Goal: Task Accomplishment & Management: Complete application form

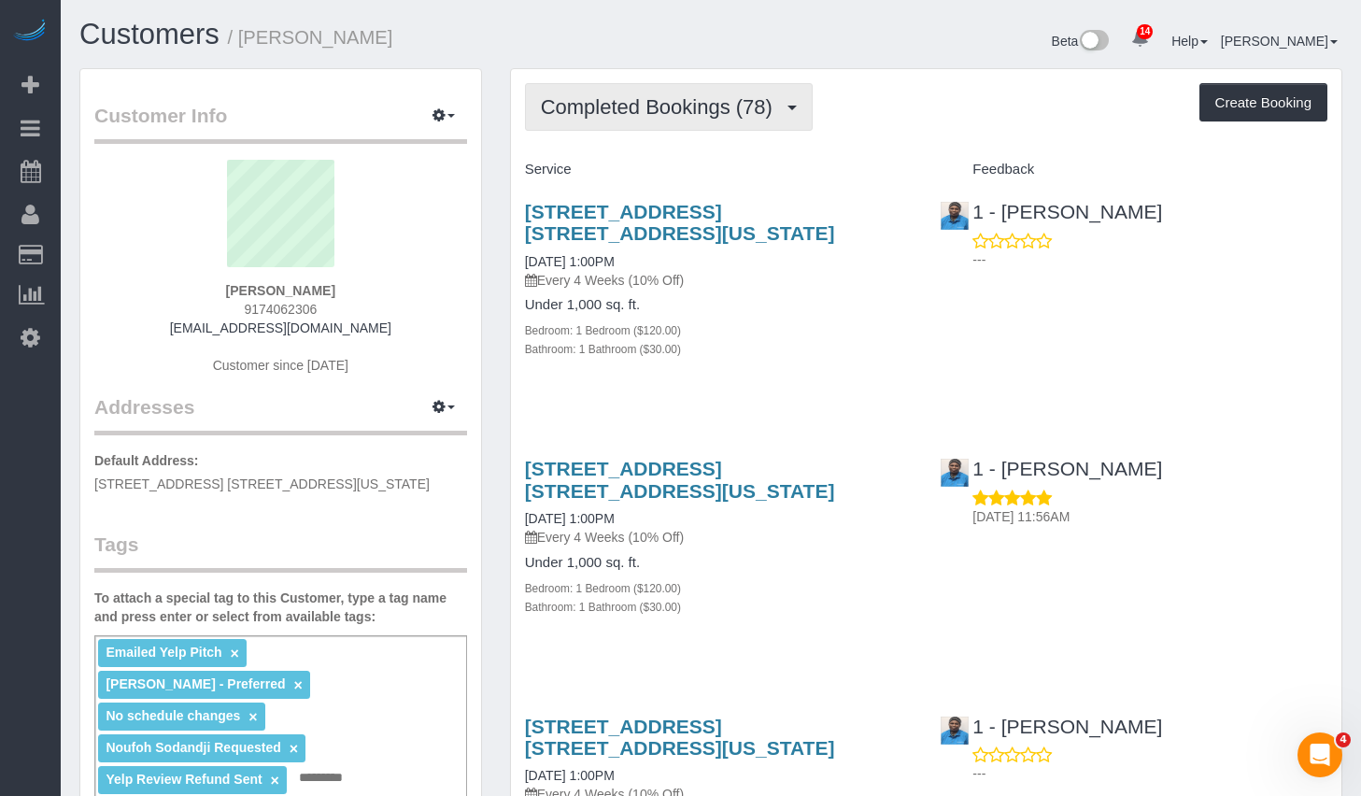
click at [715, 113] on span "Completed Bookings (78)" at bounding box center [661, 106] width 241 height 23
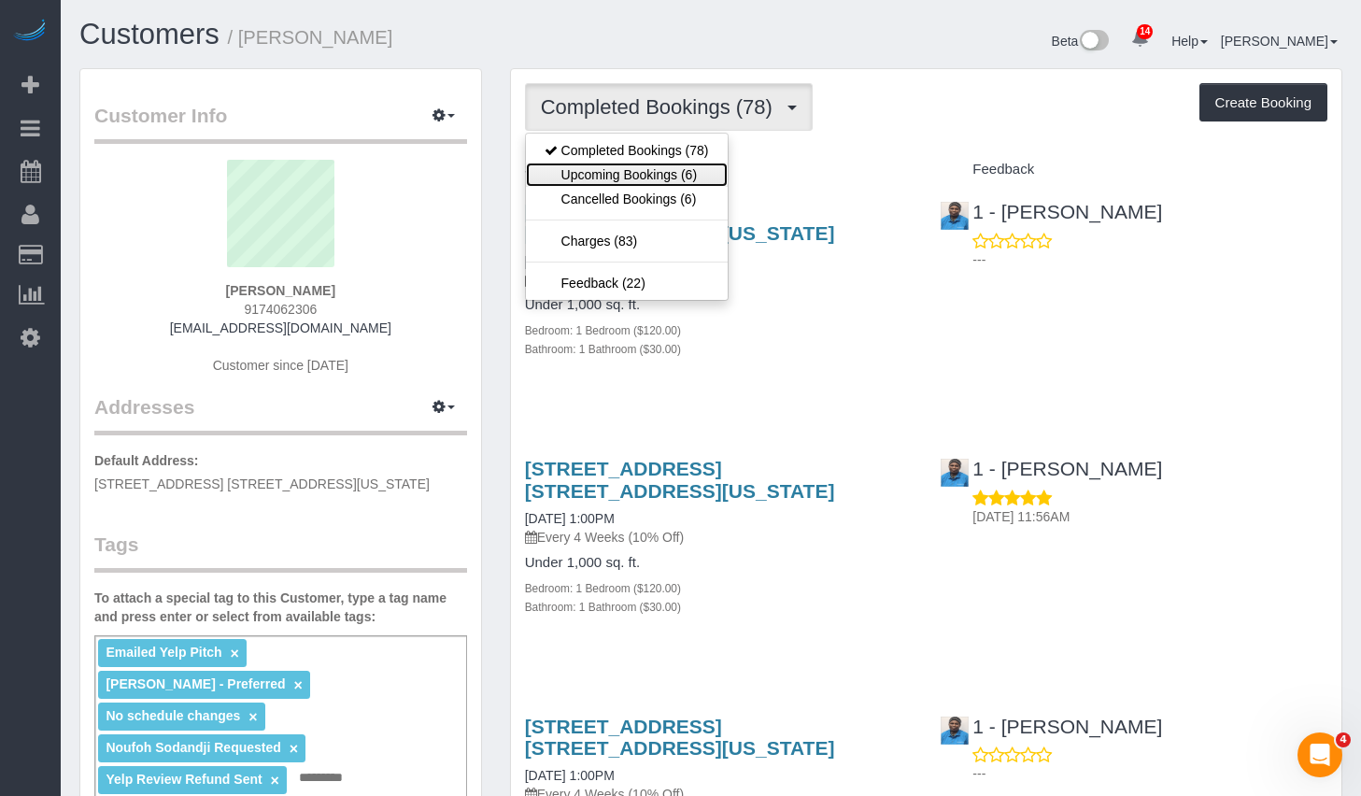
click at [647, 171] on link "Upcoming Bookings (6)" at bounding box center [627, 174] width 202 height 24
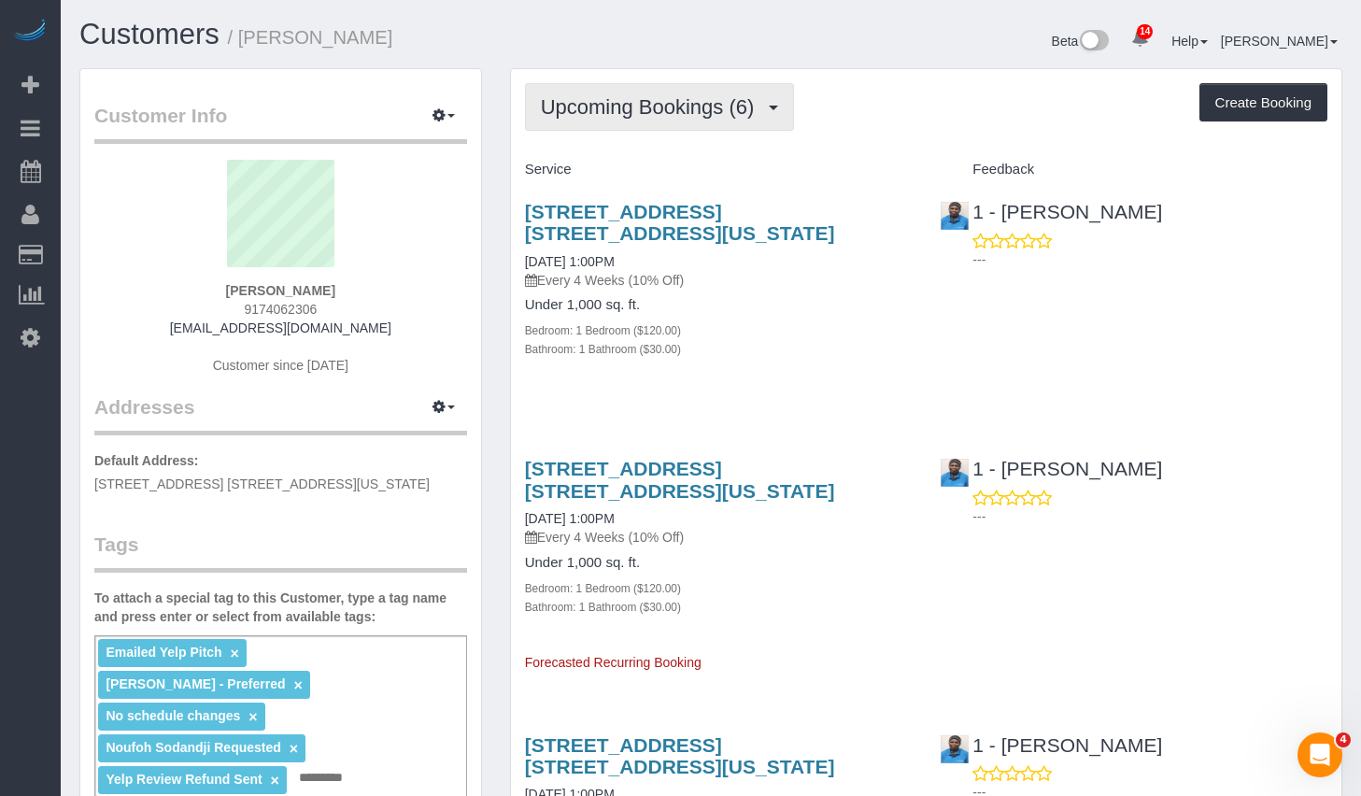
click at [680, 123] on button "Upcoming Bookings (6)" at bounding box center [660, 107] width 270 height 48
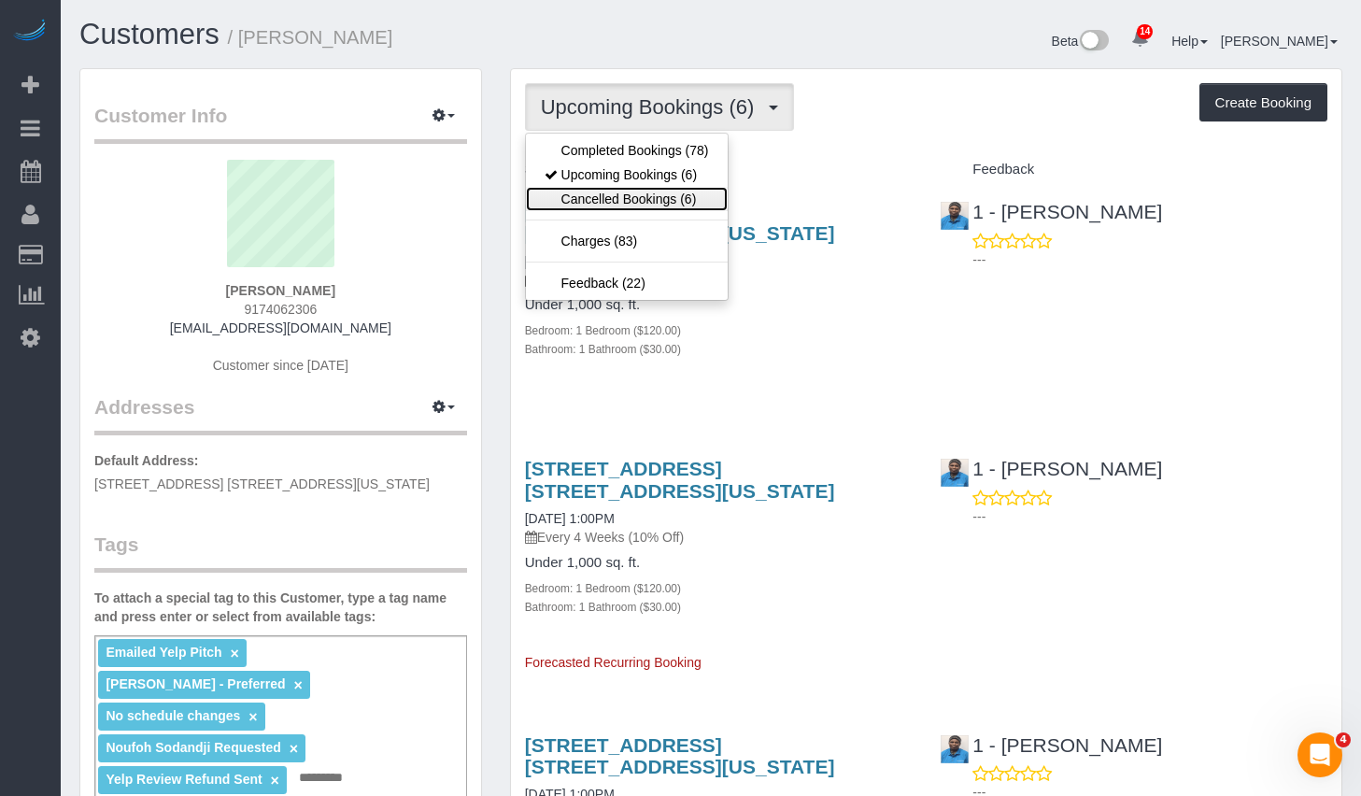
click at [651, 194] on link "Cancelled Bookings (6)" at bounding box center [627, 199] width 202 height 24
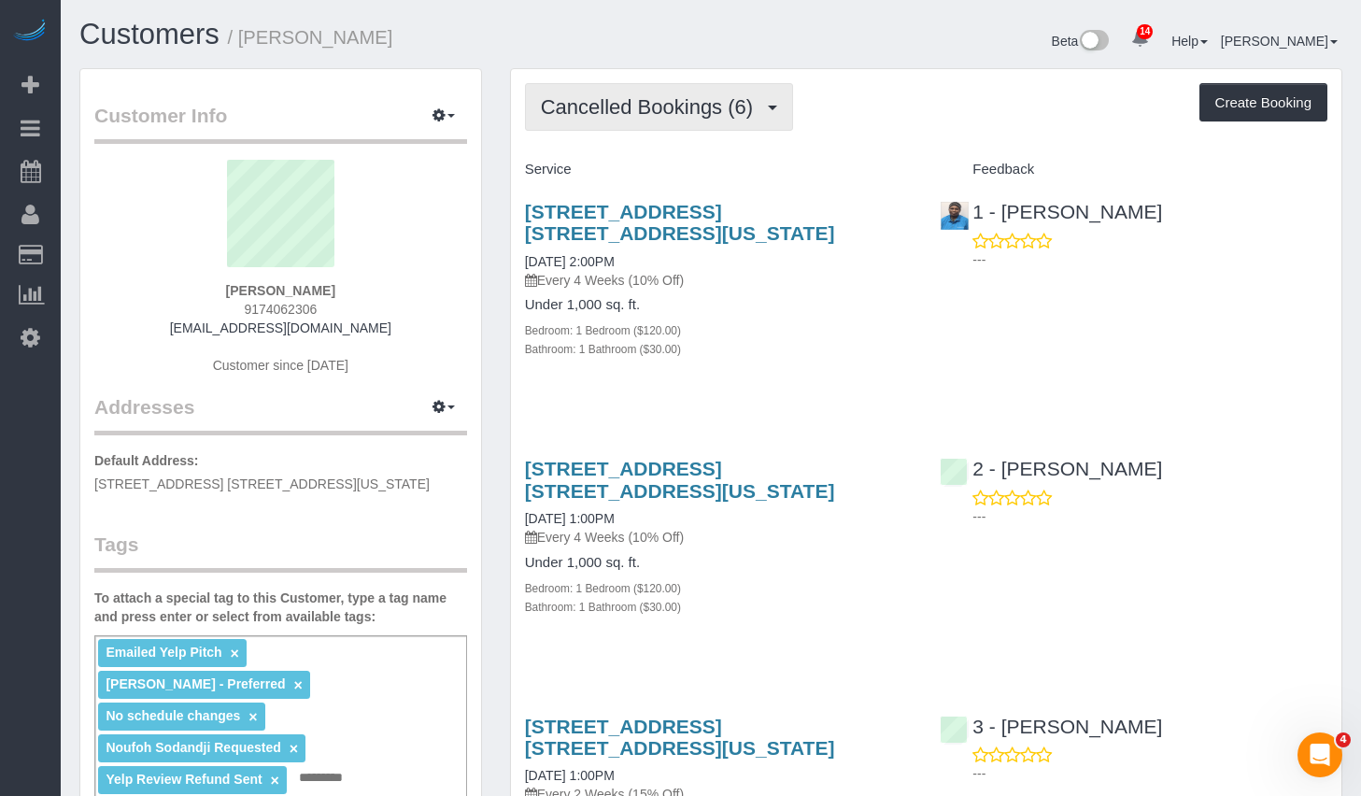
click at [671, 105] on span "Cancelled Bookings (6)" at bounding box center [651, 106] width 221 height 23
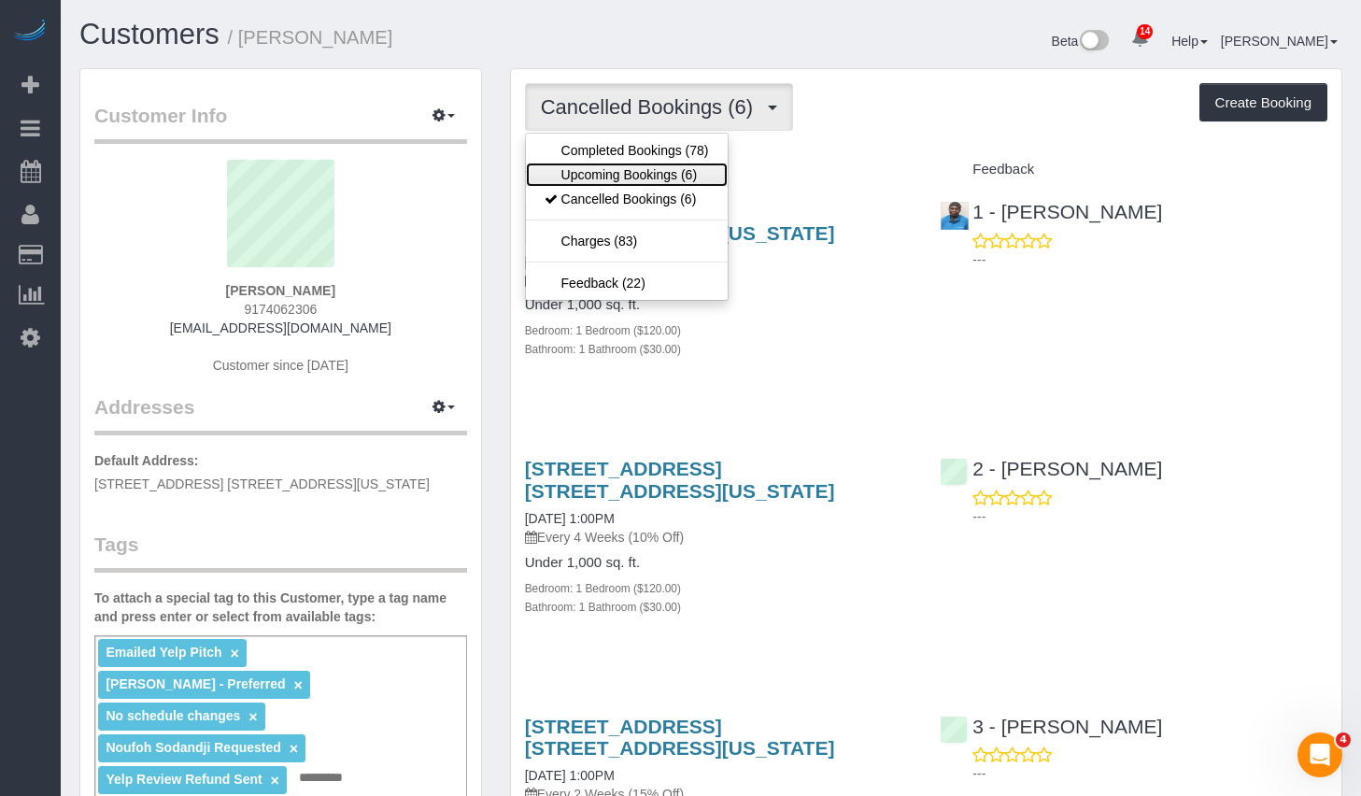
click at [590, 172] on link "Upcoming Bookings (6)" at bounding box center [627, 174] width 202 height 24
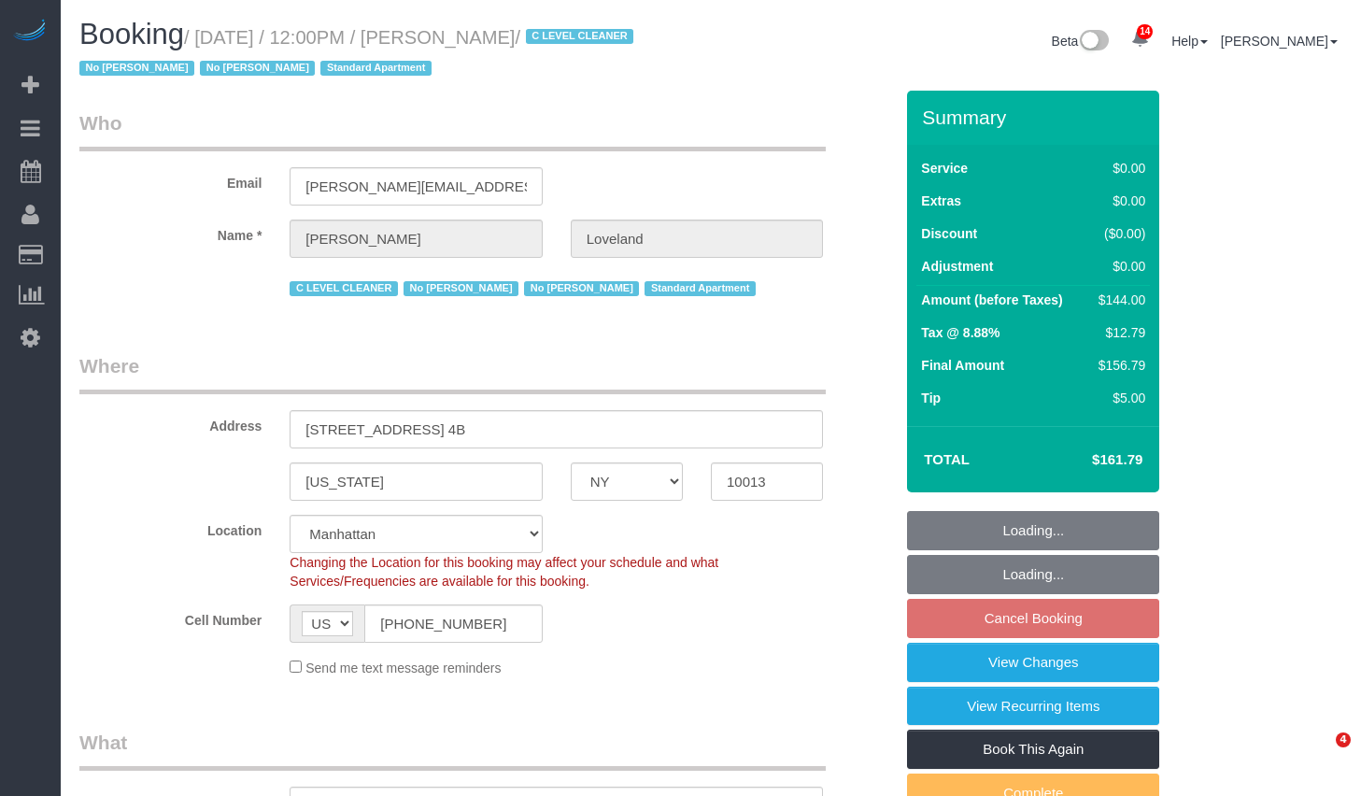
select select "NY"
select select "number:89"
select select "number:90"
select select "number:15"
select select "number:5"
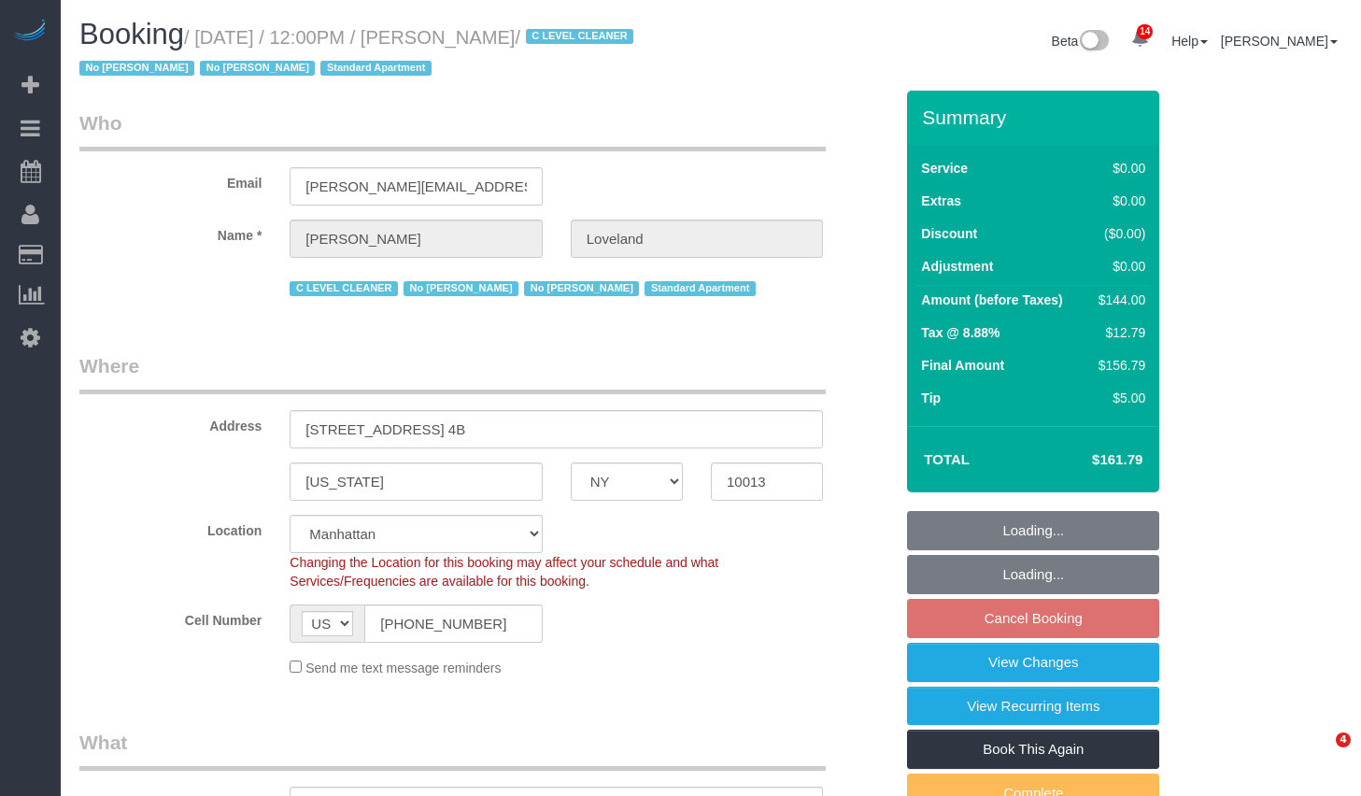
select select "1"
select select "spot5"
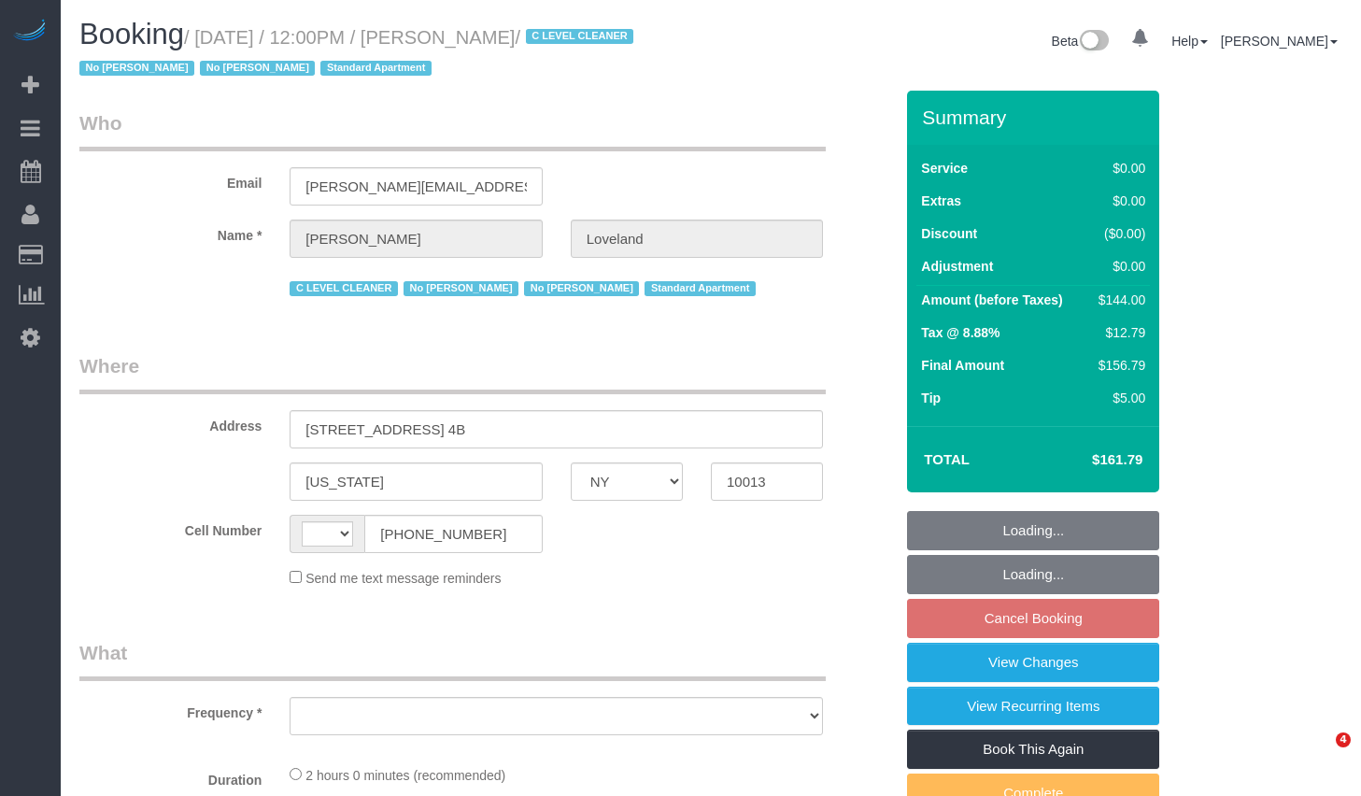
select select "NY"
select select "string:[GEOGRAPHIC_DATA]"
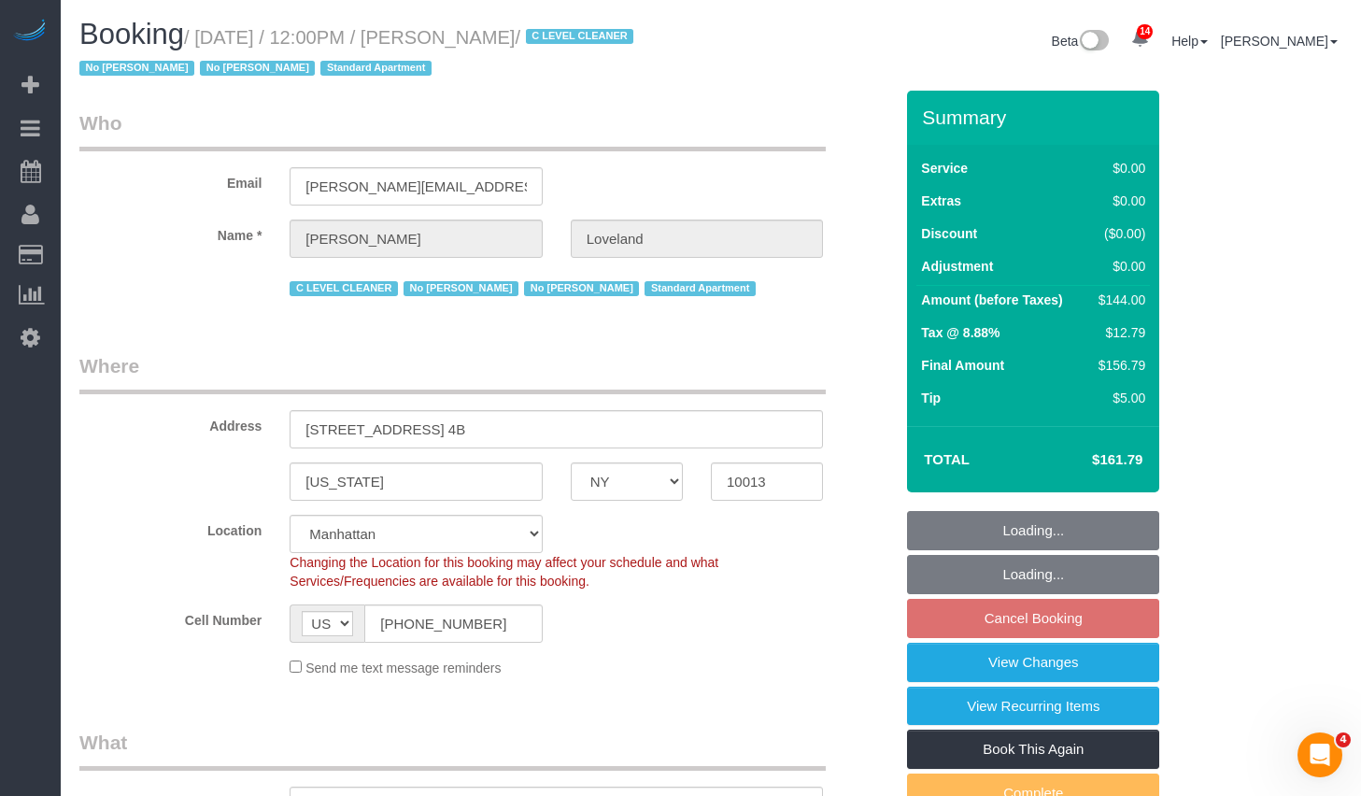
select select "object:909"
select select "string:stripe-pm_1I3l7J4VGloSiKo7u5a91gzw"
select select "number:89"
select select "number:90"
select select "number:15"
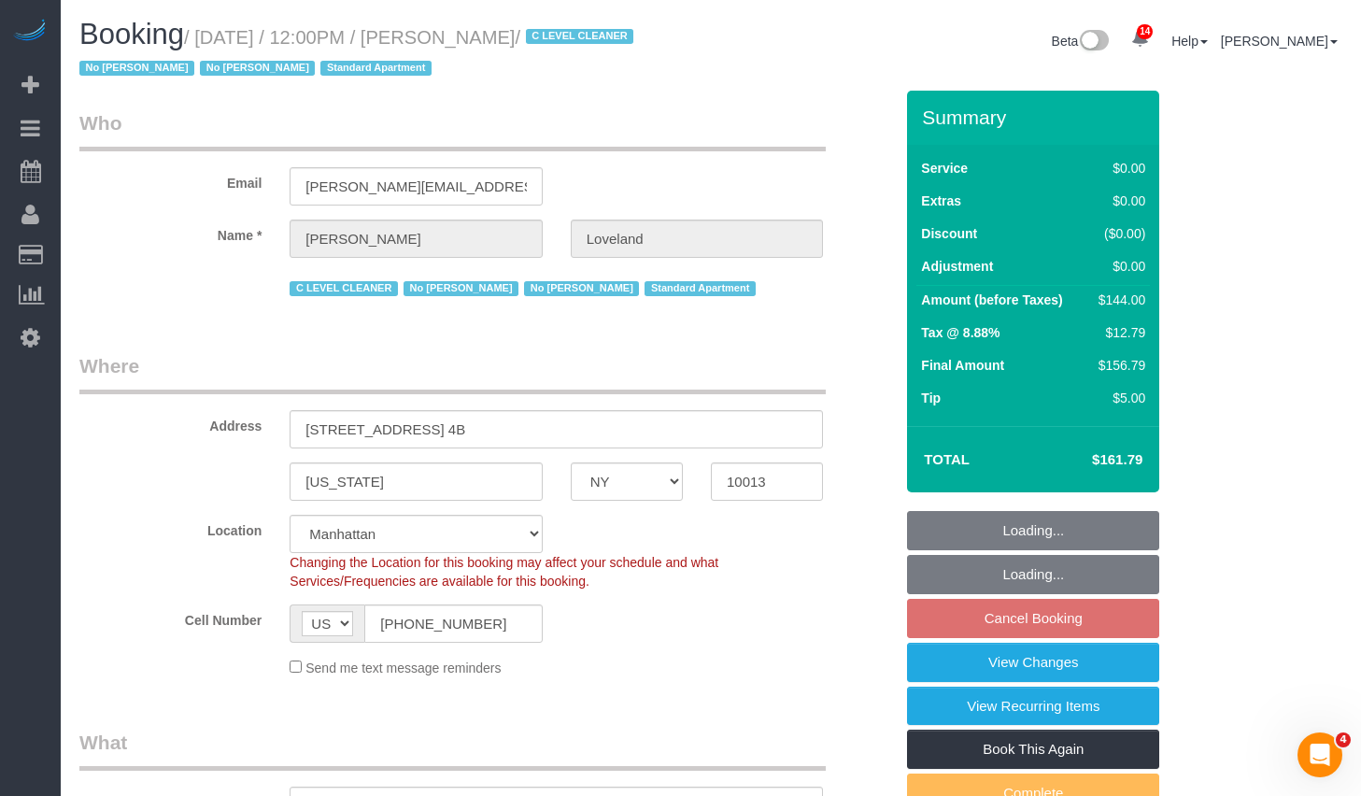
select select "number:5"
select select "spot5"
select select "1"
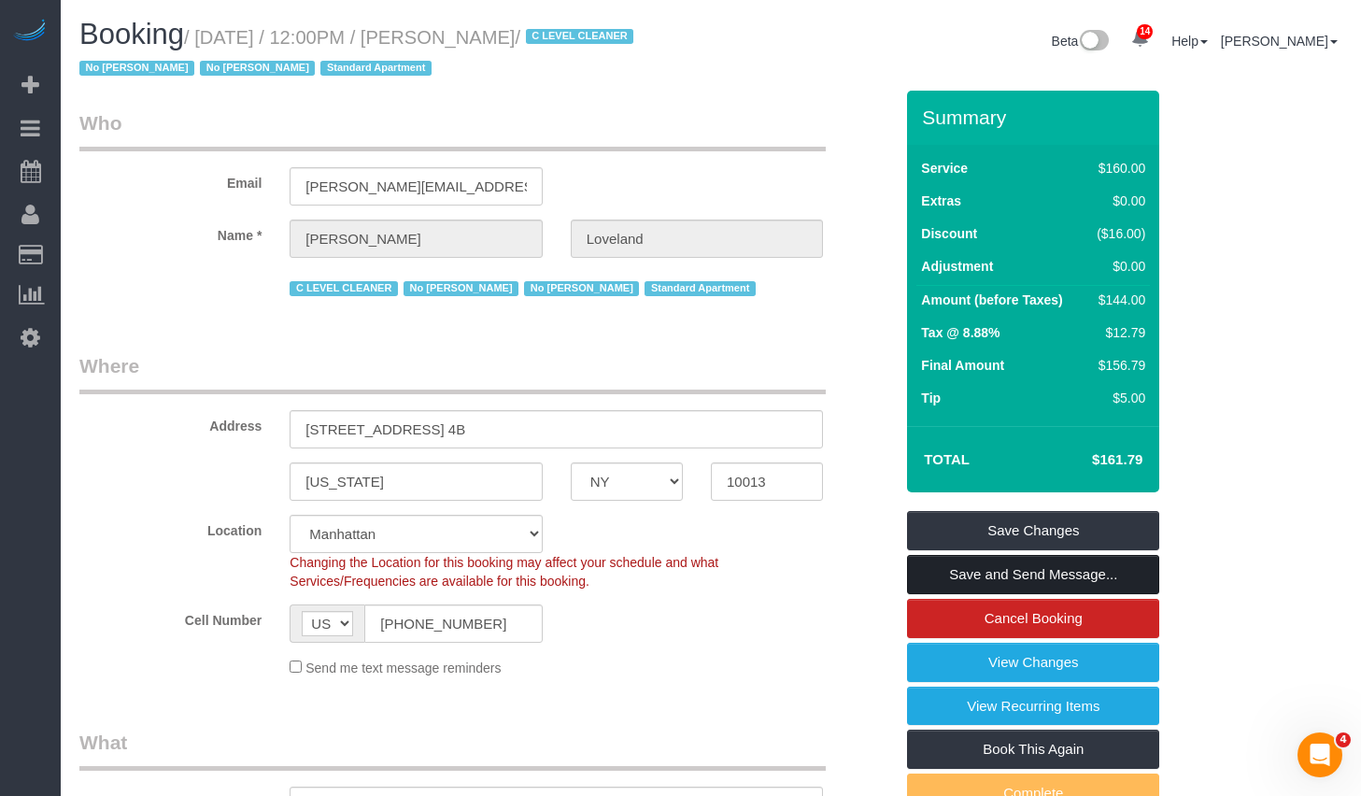
click at [962, 571] on link "Save and Send Message..." at bounding box center [1033, 574] width 252 height 39
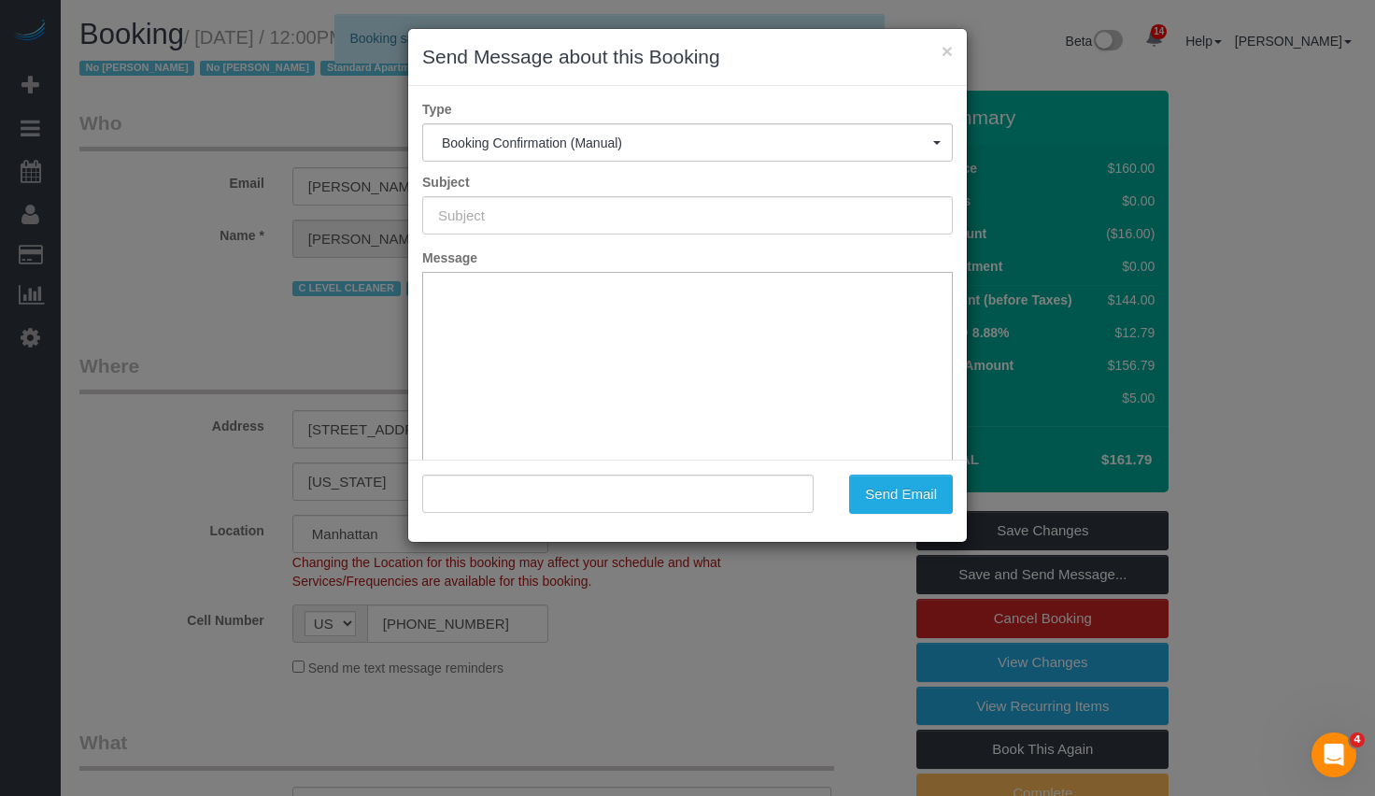
type input "Cleaning Confirmed for 09/19/2025 at 12:00pm"
type input ""Dave Loveland" <dave.loveland@gmail.com>"
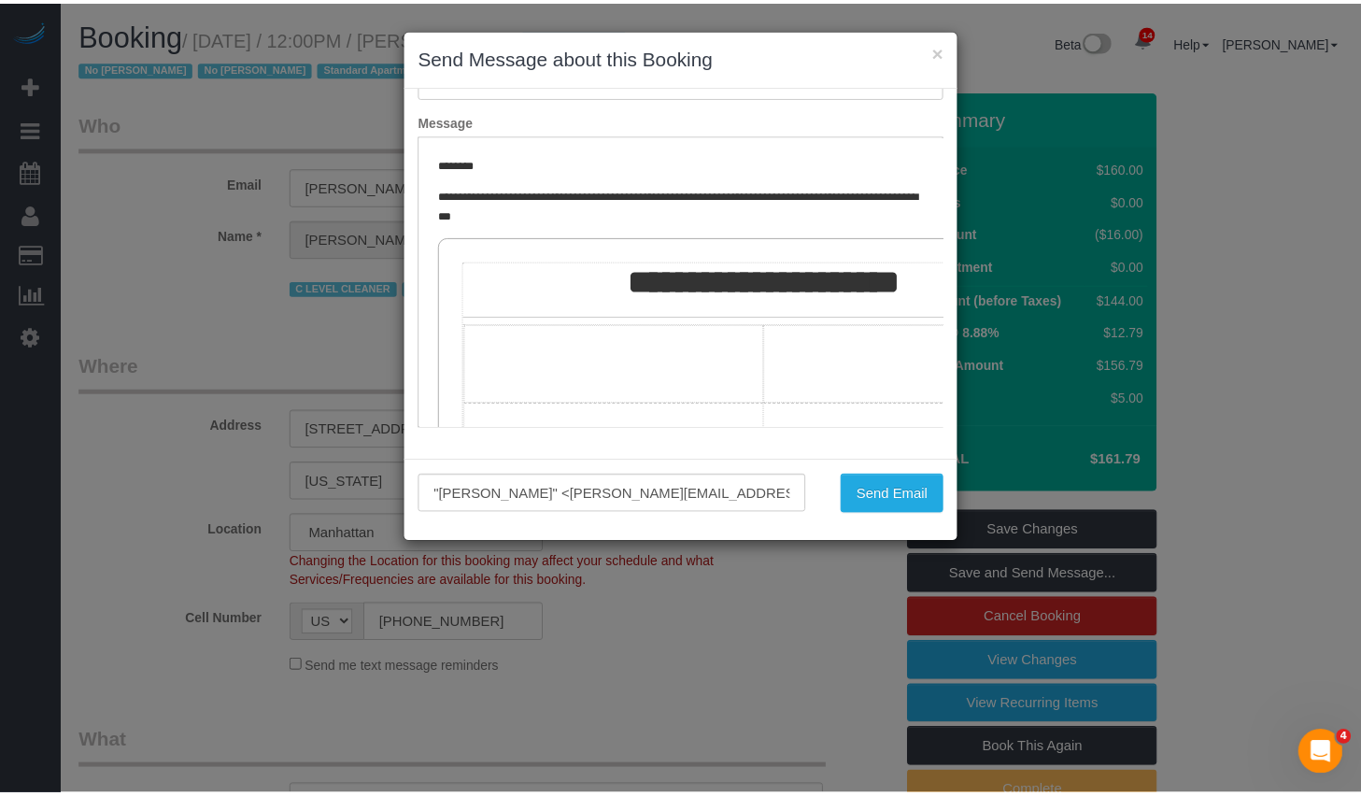
scroll to position [192, 0]
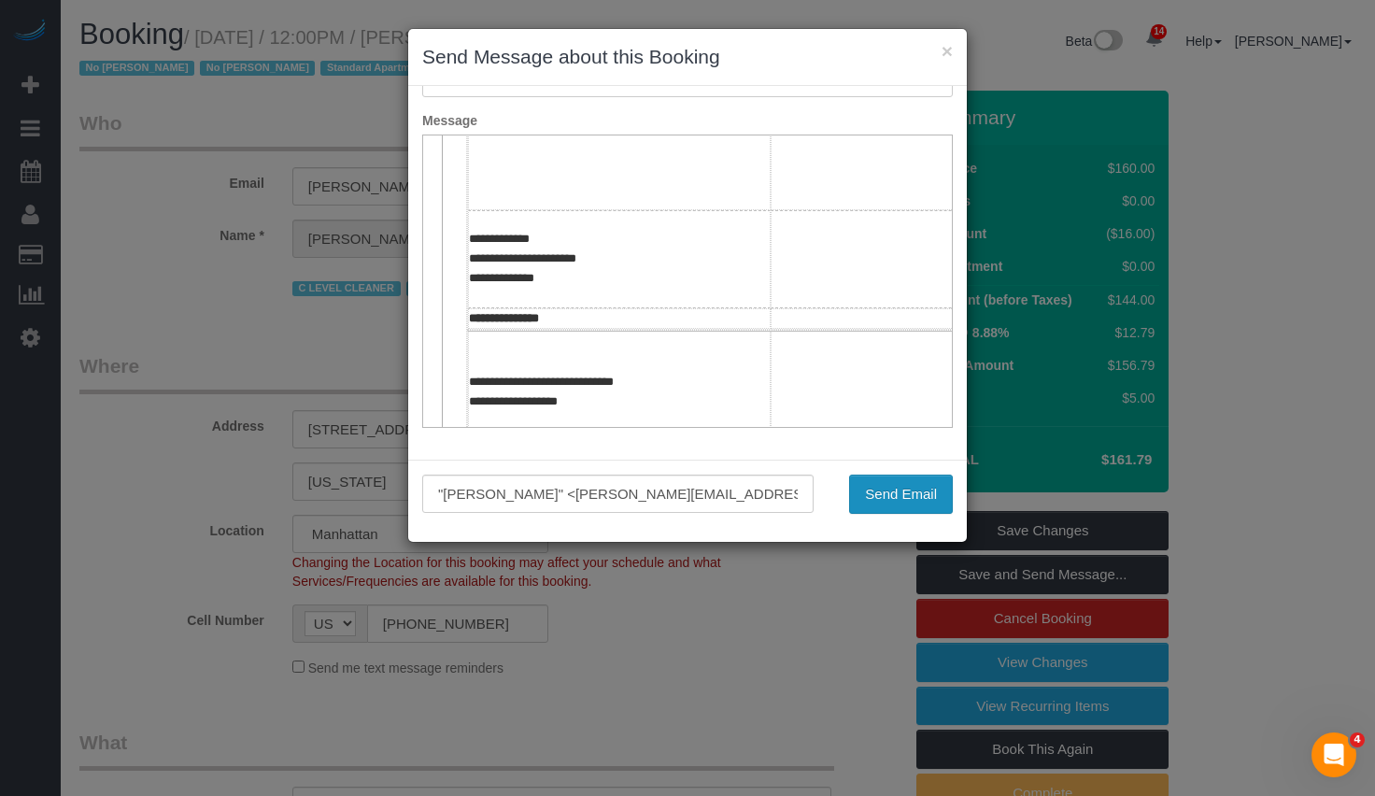
click at [930, 487] on button "Send Email" at bounding box center [901, 493] width 104 height 39
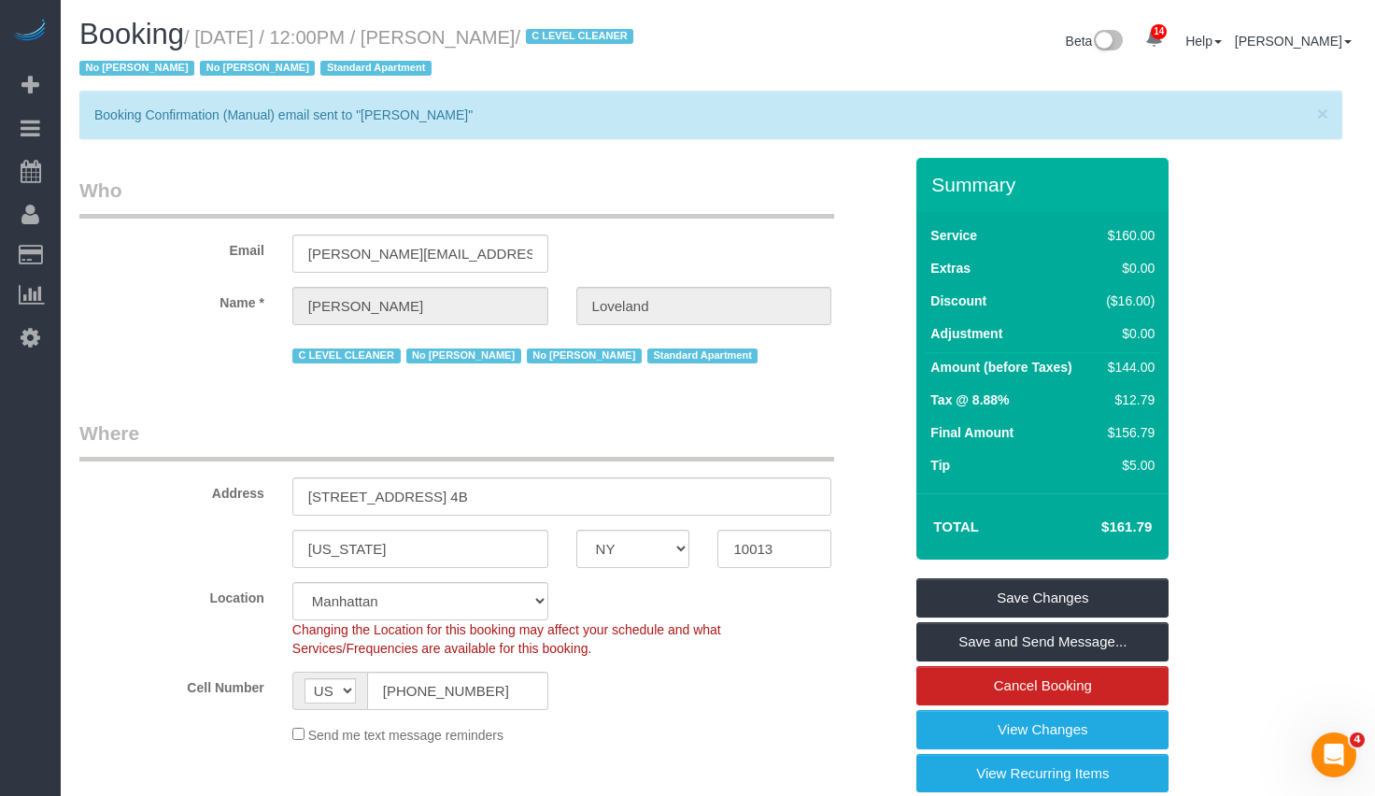
click at [1360, 394] on html "× Send Message about this Booking Type Booking Confirmation (Manual) Booking Co…" at bounding box center [687, 398] width 1375 height 796
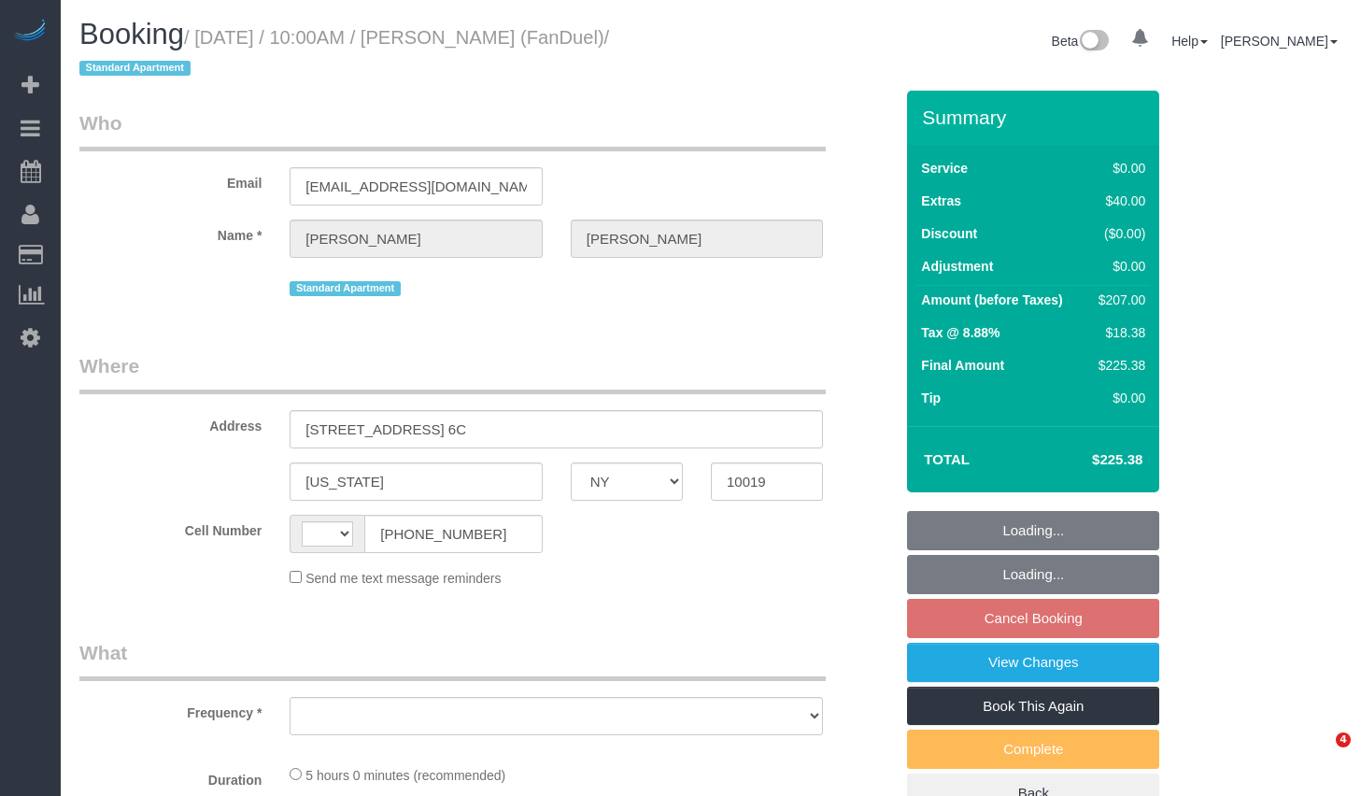
select select "NY"
select select "string:[GEOGRAPHIC_DATA]"
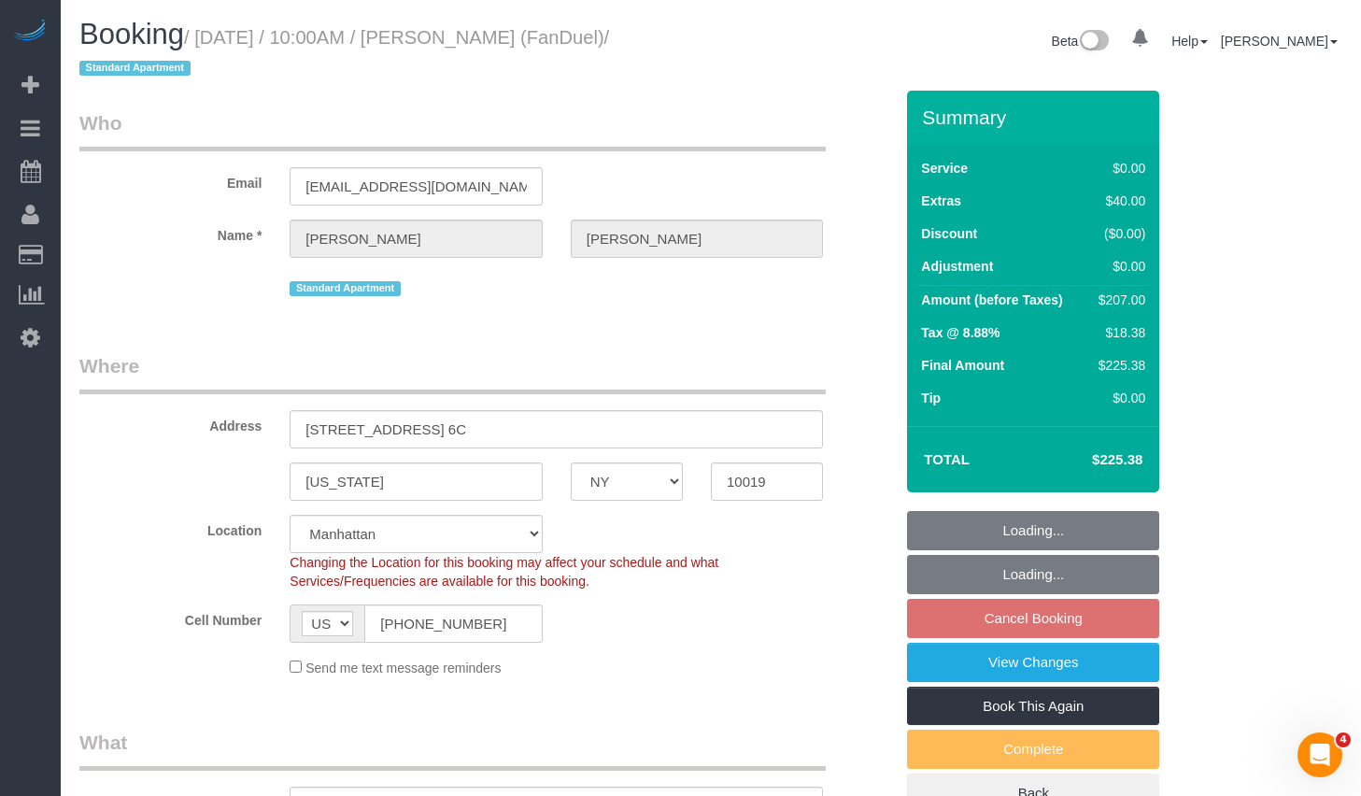
select select "object:746"
select select "string:stripe-pm_1PJLc54VGloSiKo7Sf6PLuZx"
select select "number:58"
select select "number:75"
select select "number:15"
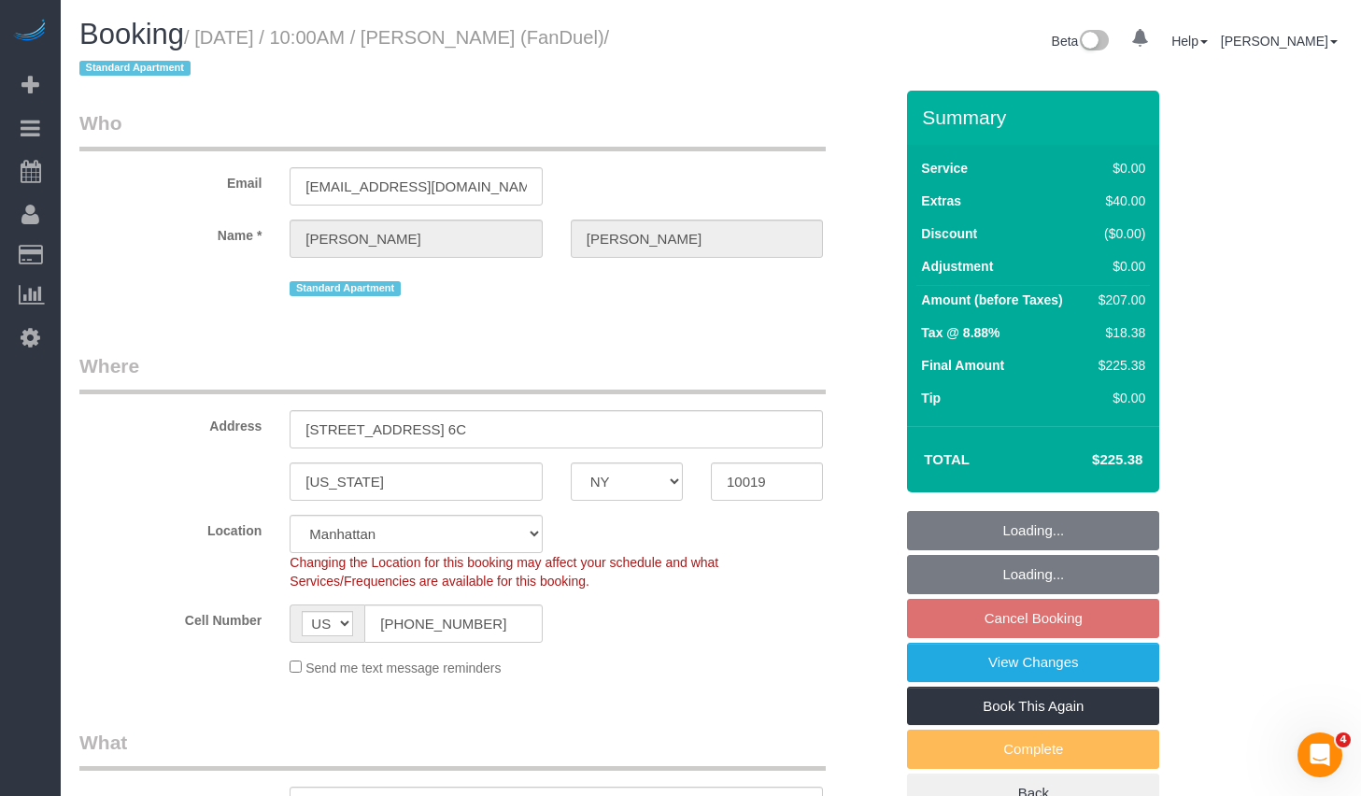
select select "number:7"
select select "2"
select select "spot3"
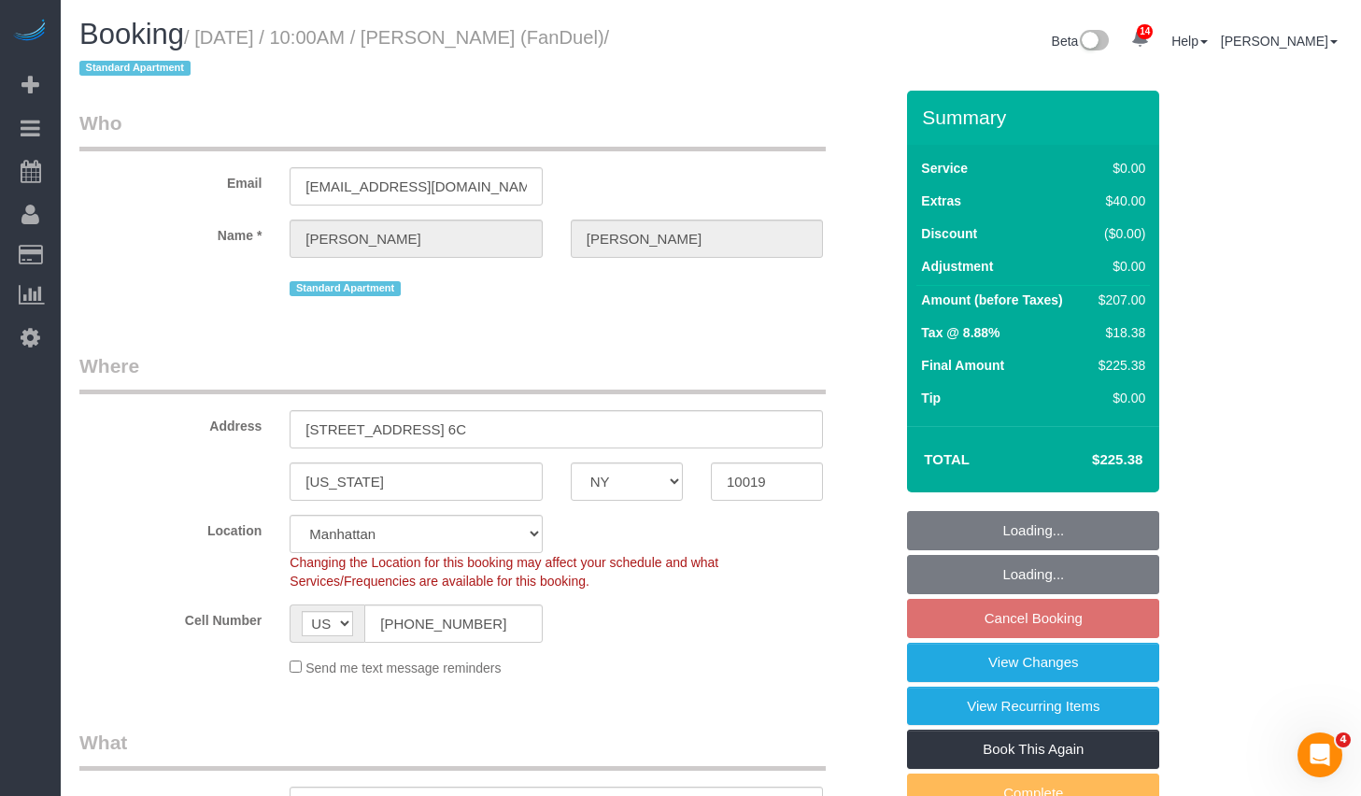
select select "object:1004"
select select "2"
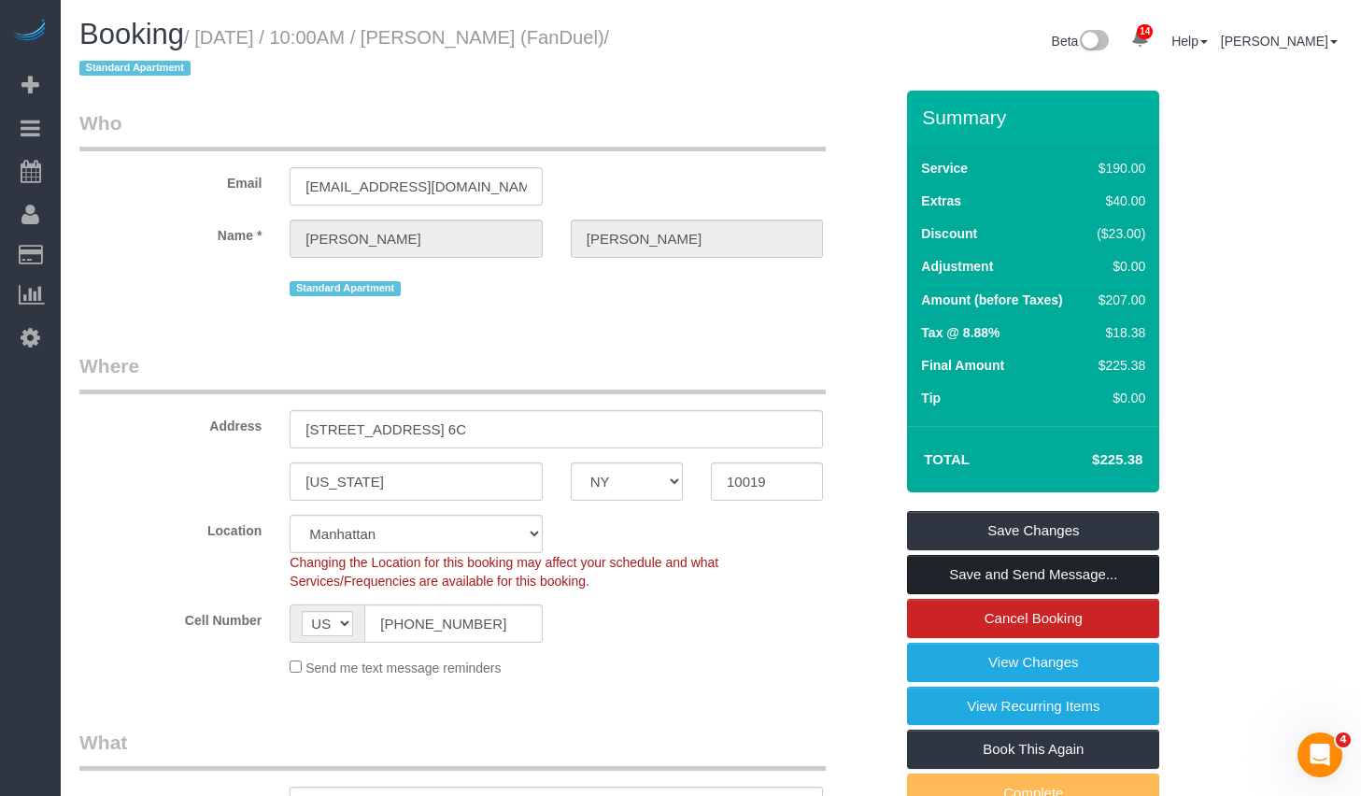
click at [971, 576] on link "Save and Send Message..." at bounding box center [1033, 574] width 252 height 39
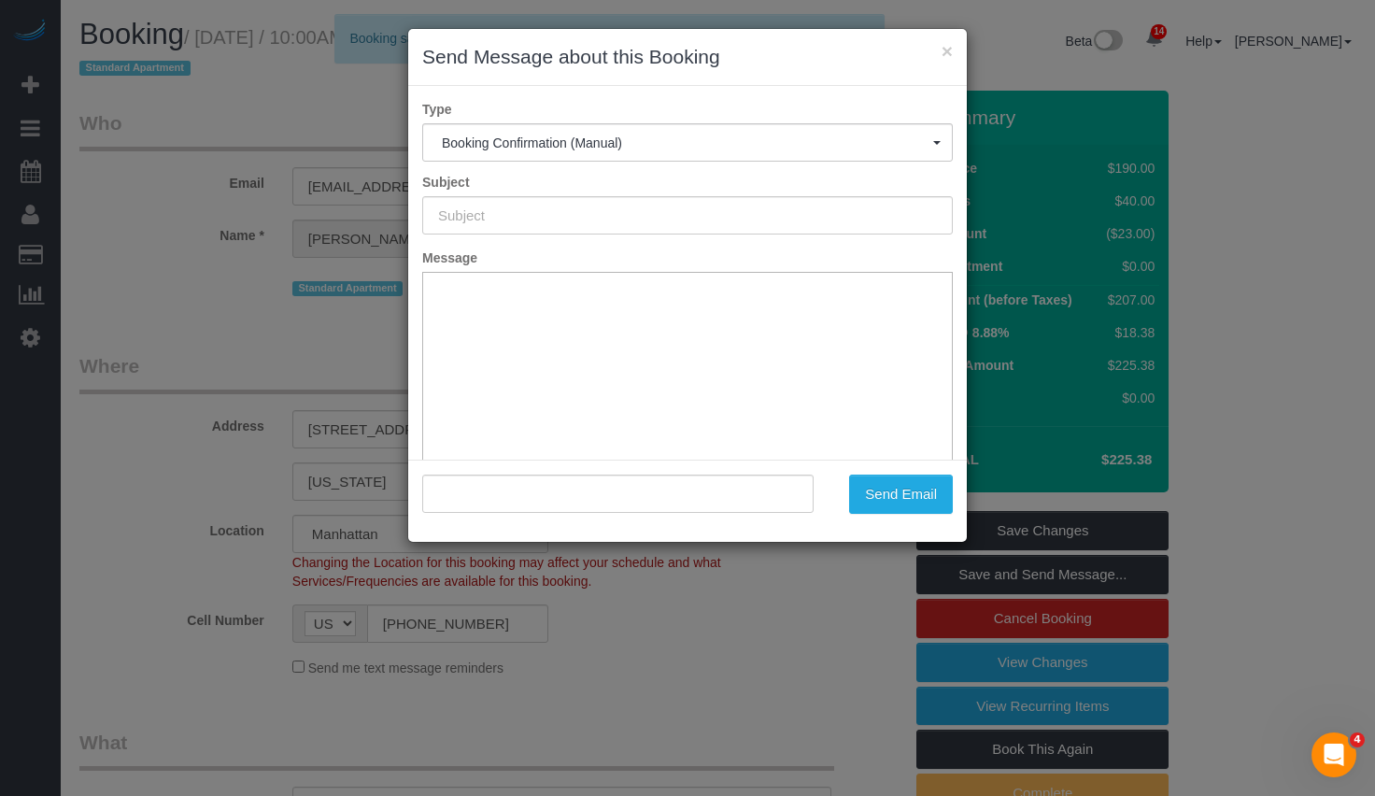
type input "Cleaning Confirmed for 09/12/2025 at 10:00am"
type input ""Harry Catalani" <harrycatalani18@gmail.com>"
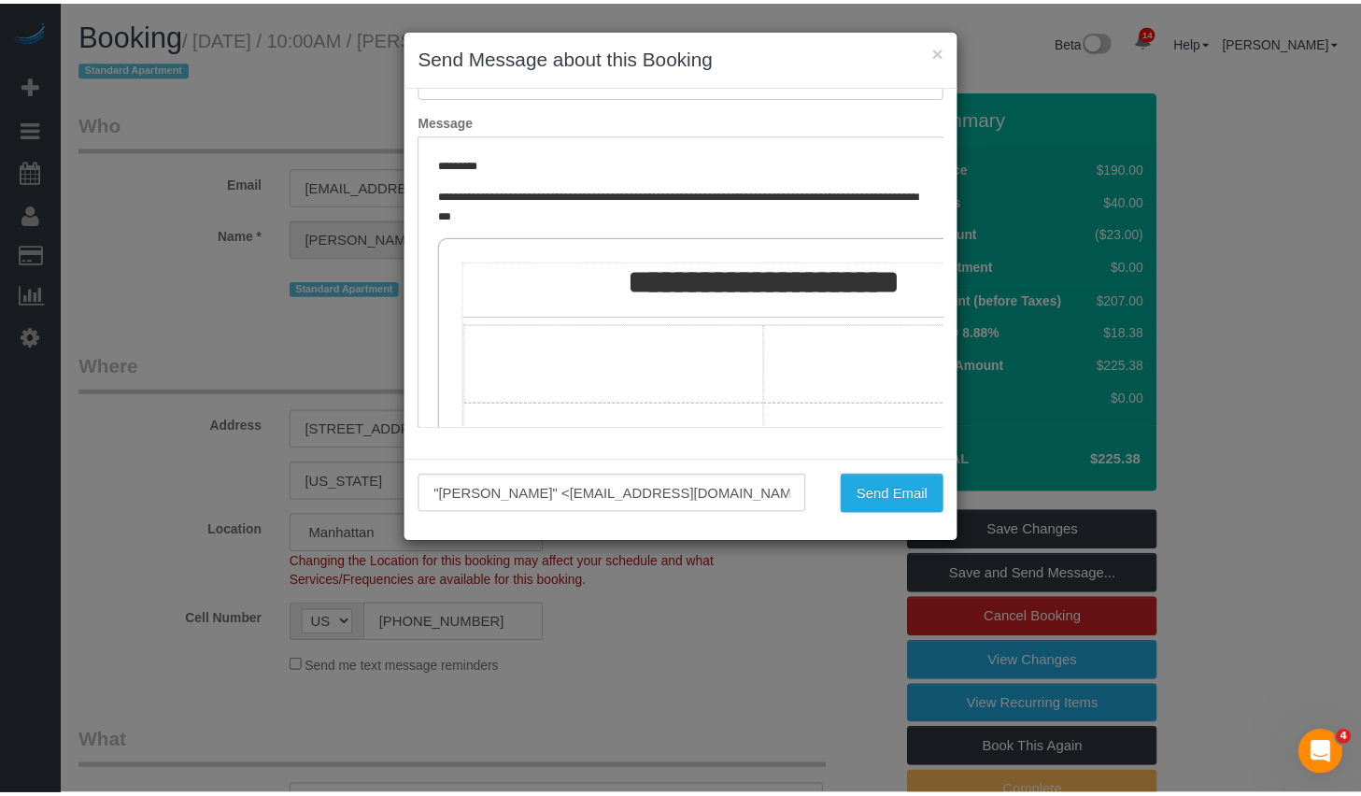
scroll to position [318, 0]
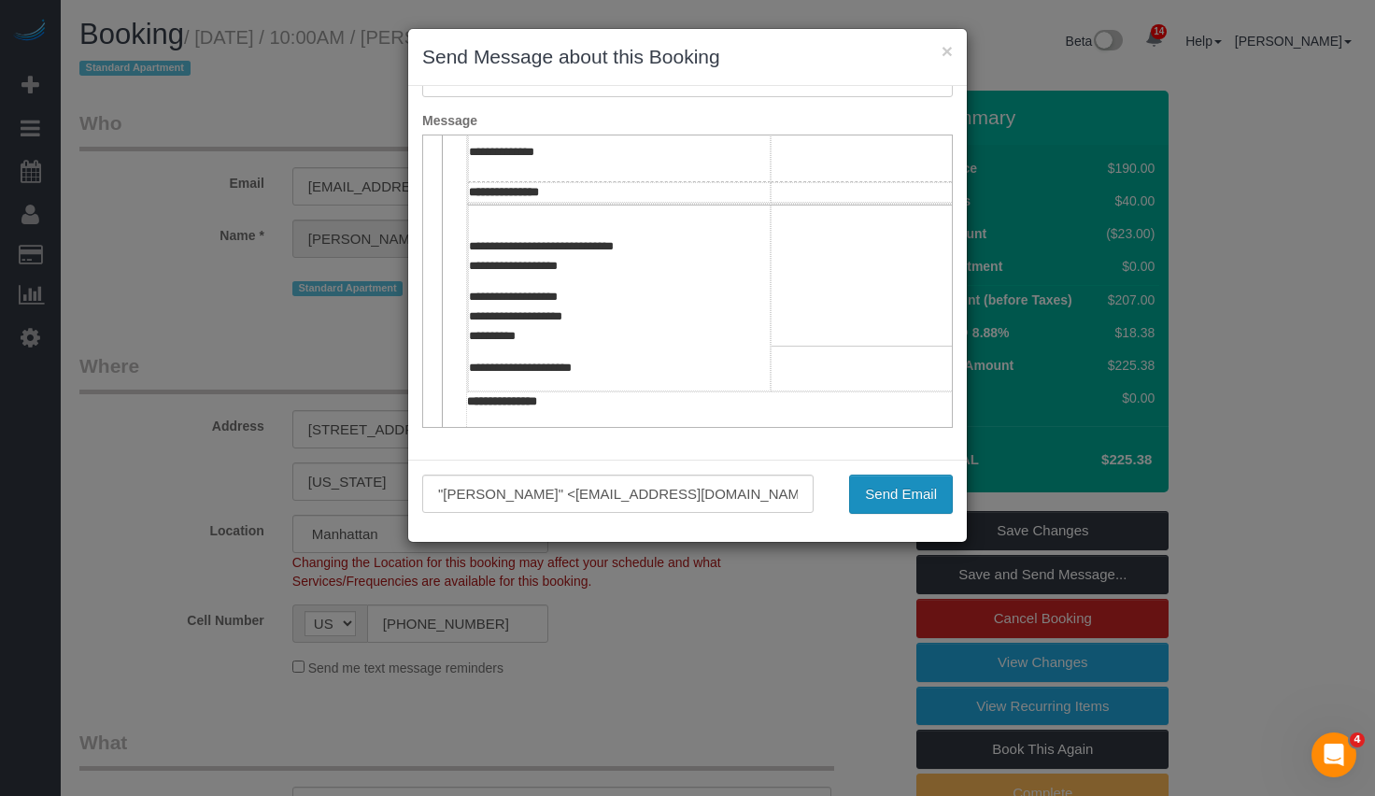
click at [881, 493] on button "Send Email" at bounding box center [901, 493] width 104 height 39
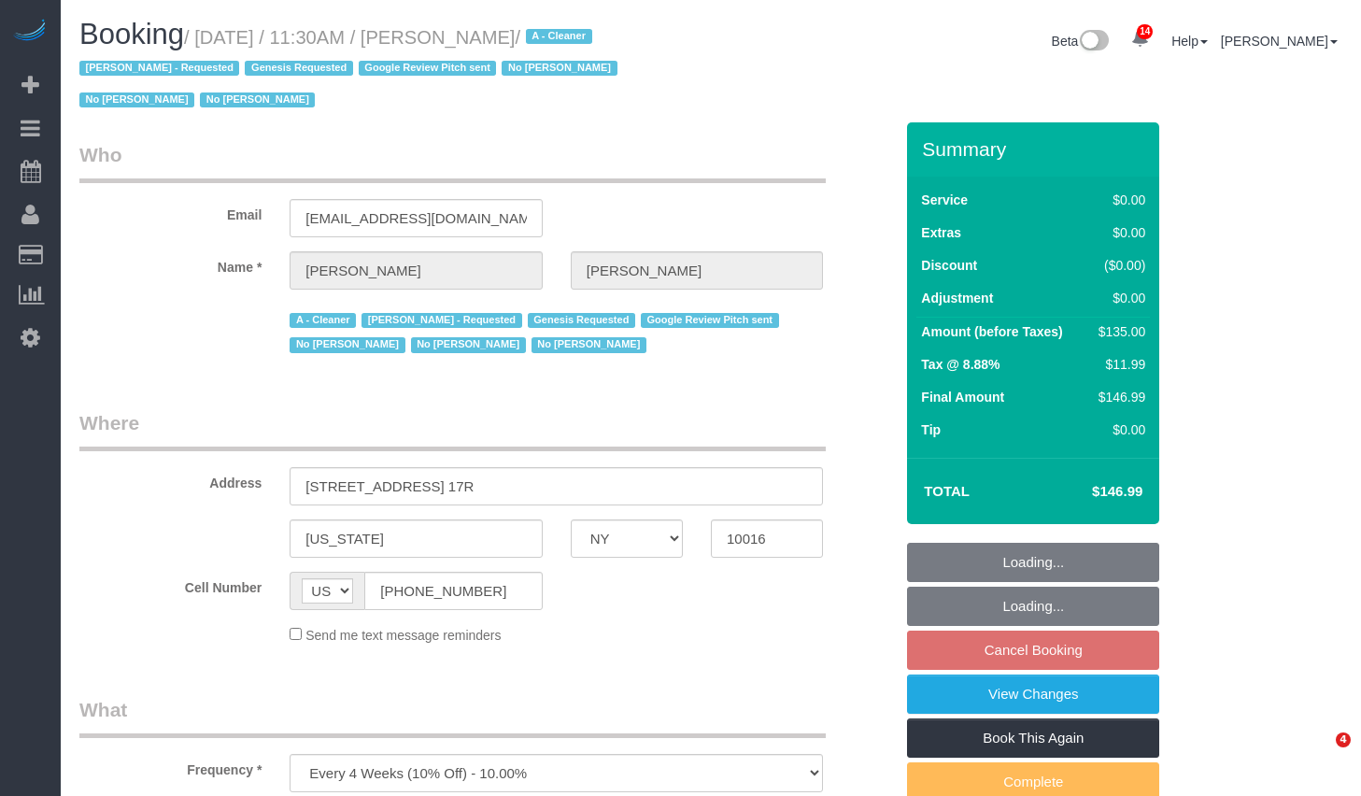
select select "NY"
select select "object:1035"
select select "string:stripe-pm_1Ju1nr4VGloSiKo76yscob3j"
select select "number:89"
select select "number:90"
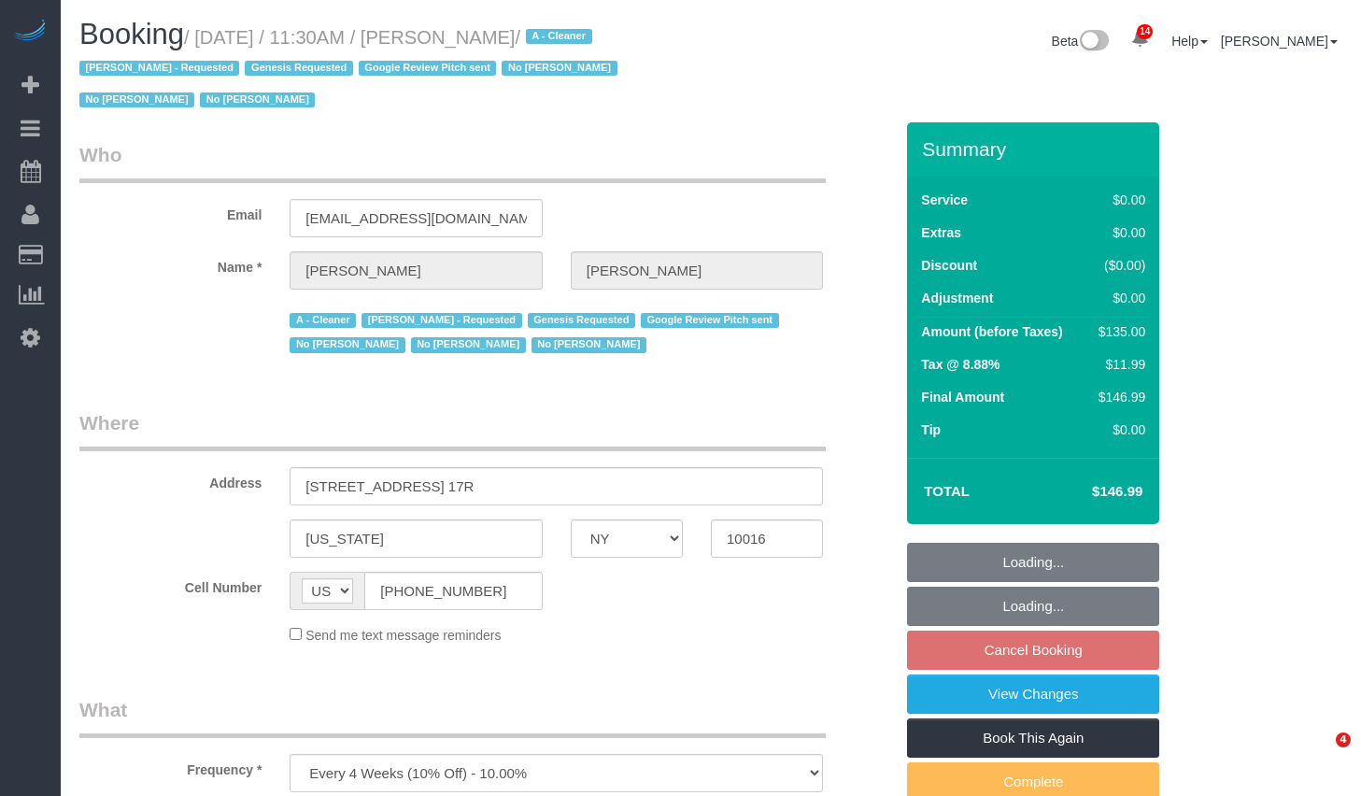
select select "number:15"
select select "number:6"
select select "number:21"
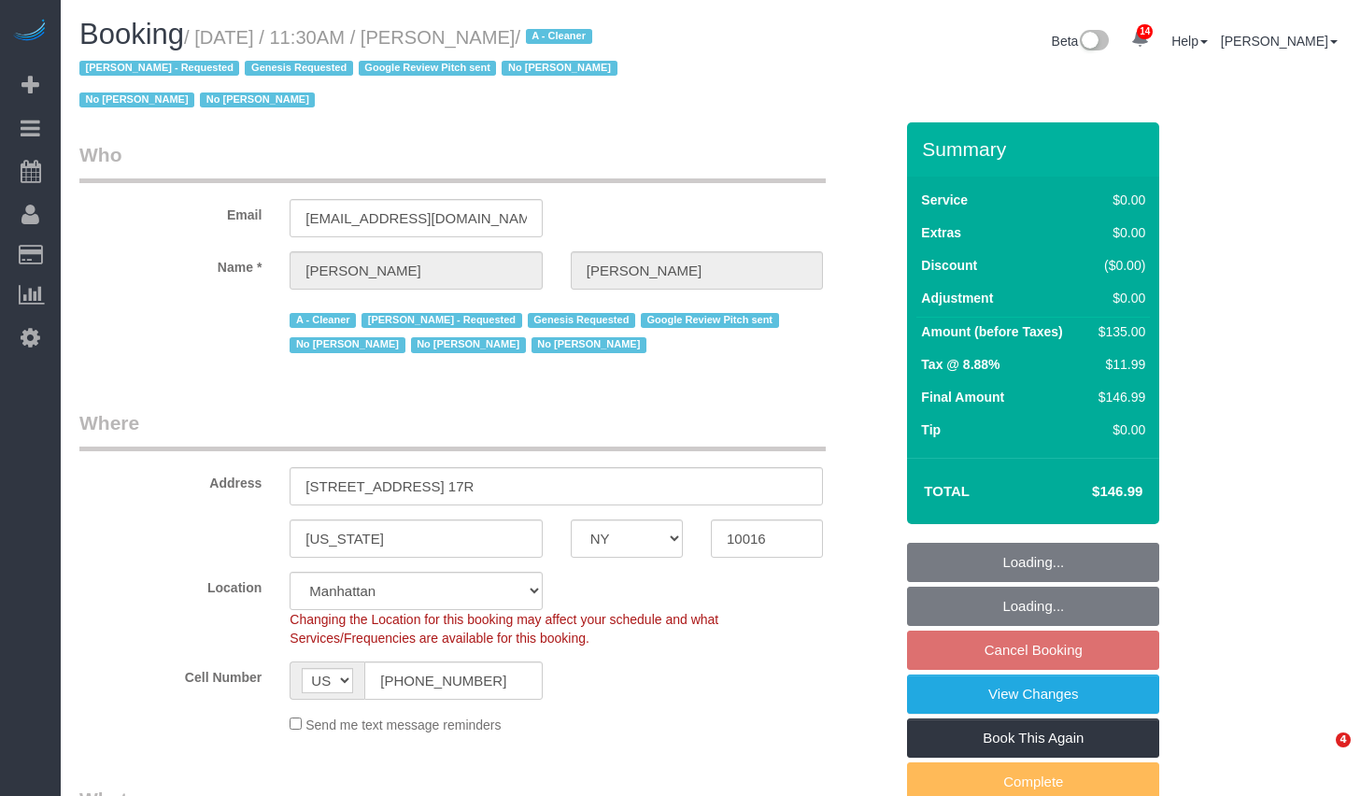
select select "1"
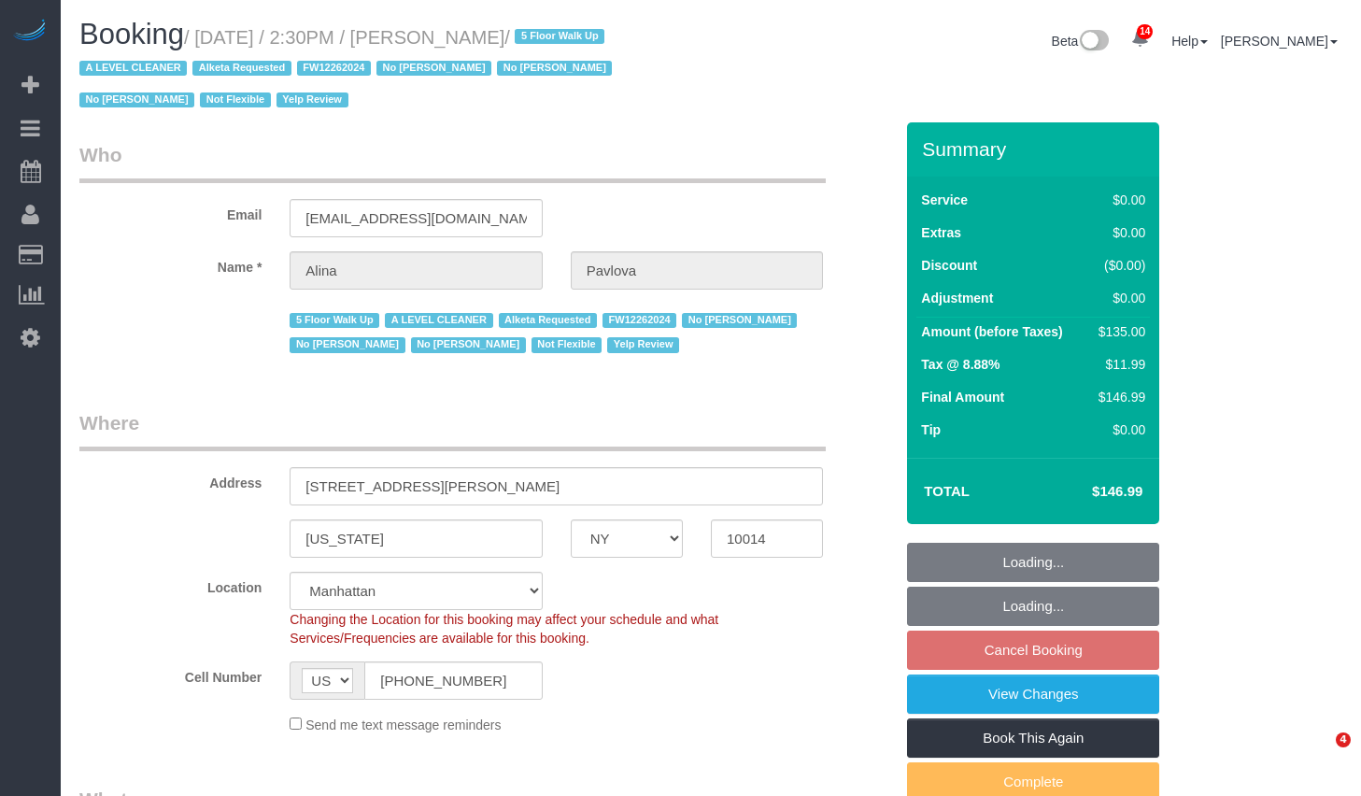
select select "NY"
select select "string:stripe-pm_1NAVWw4VGloSiKo7JiLePhrw"
select select "number:89"
select select "number:90"
select select "number:15"
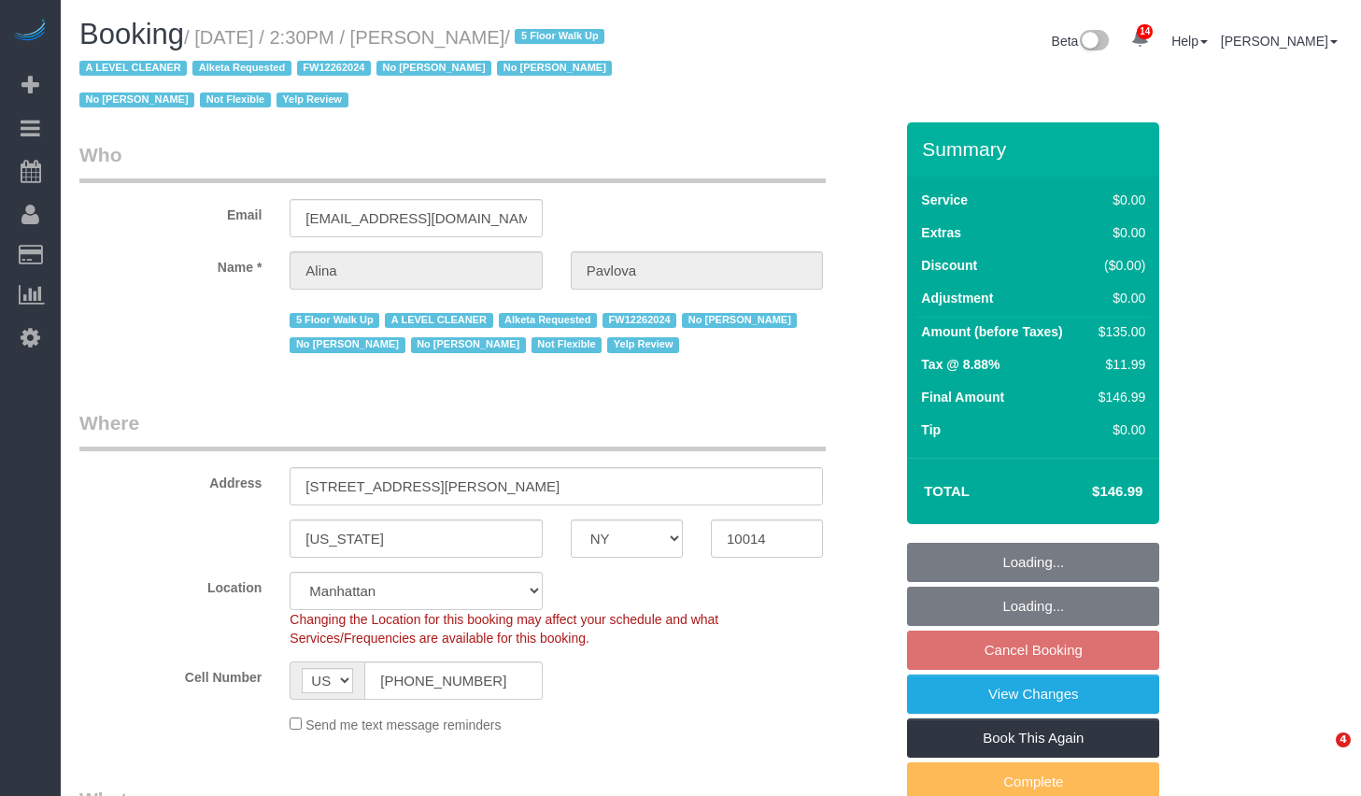
select select "number:5"
select select "object:1505"
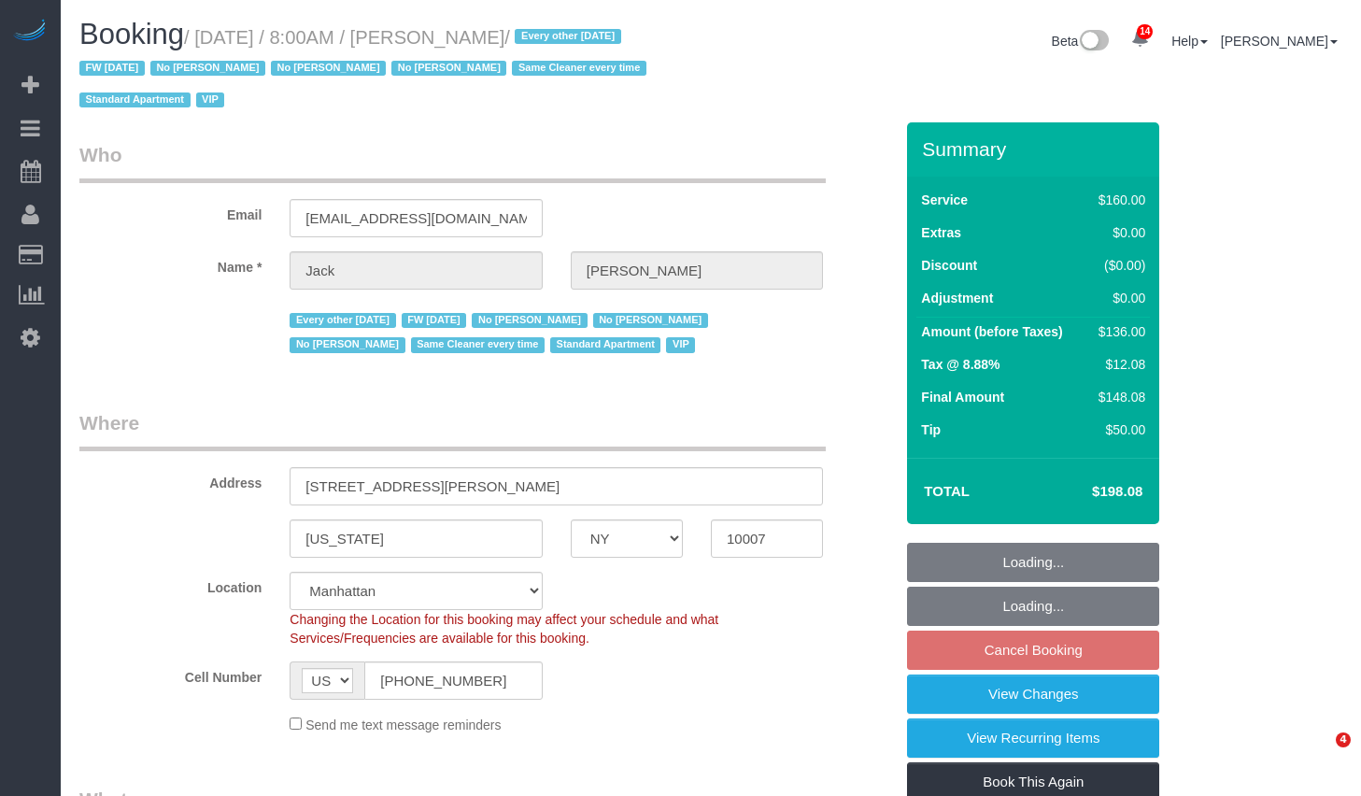
select select "NY"
select select "number:89"
select select "number:90"
select select "number:15"
select select "number:6"
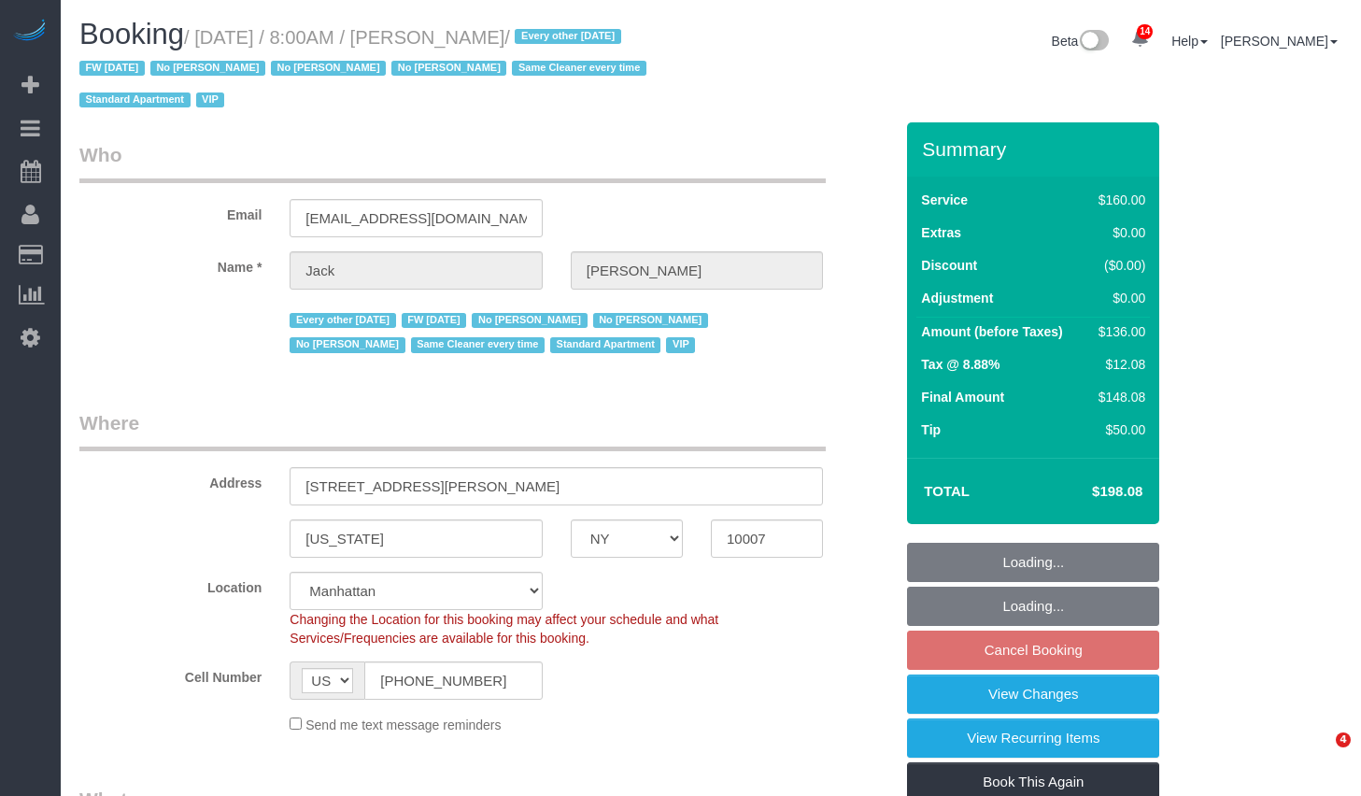
select select "spot1"
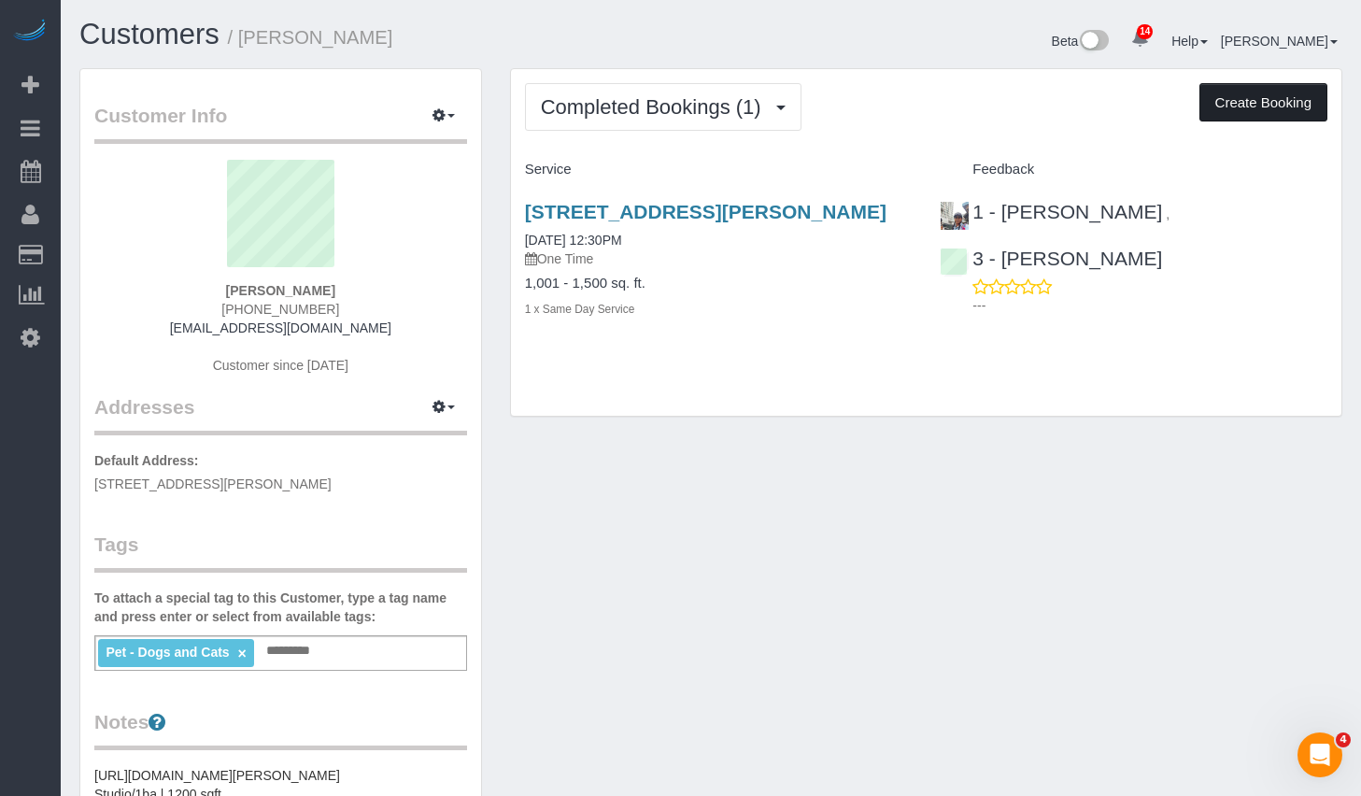
click at [1260, 109] on button "Create Booking" at bounding box center [1263, 102] width 128 height 39
select select "NY"
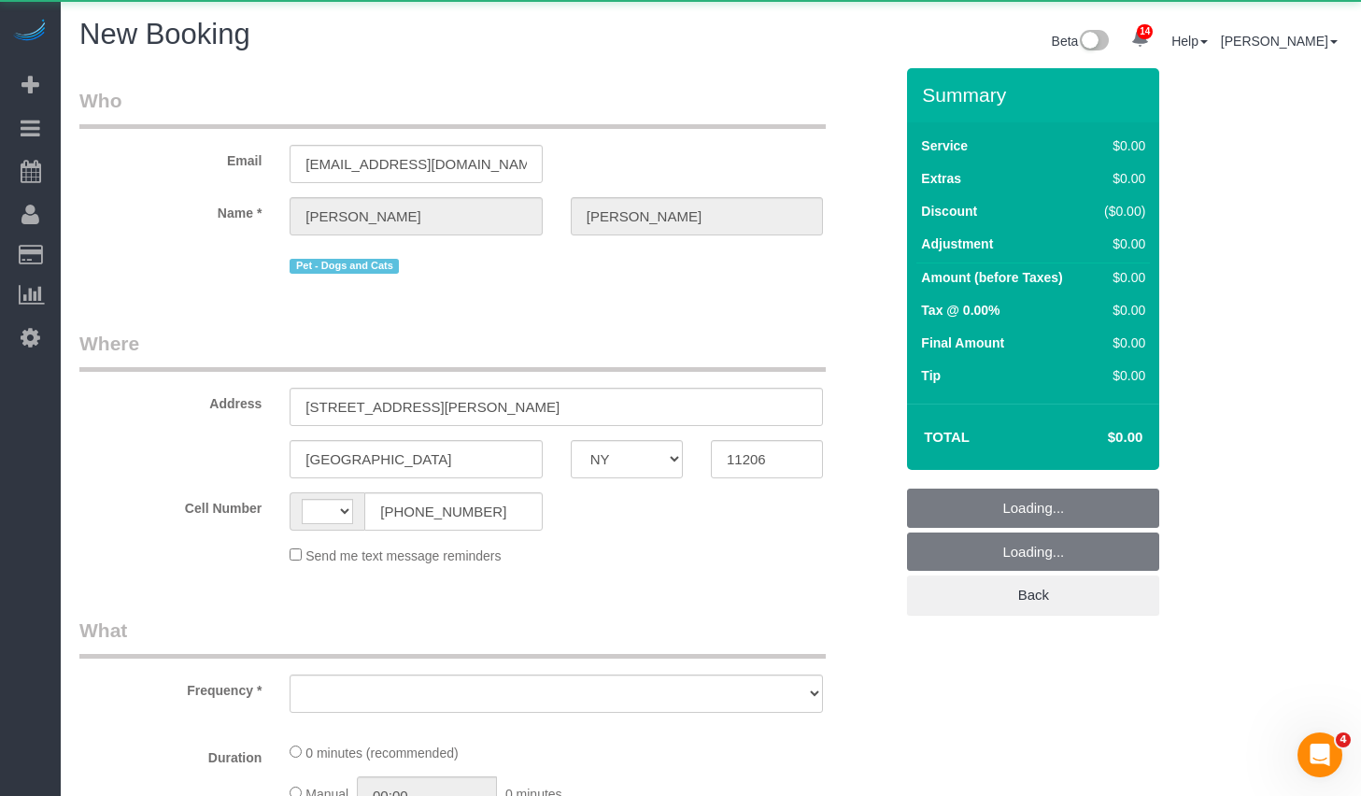
select select "string:US"
select select "number:89"
select select "number:90"
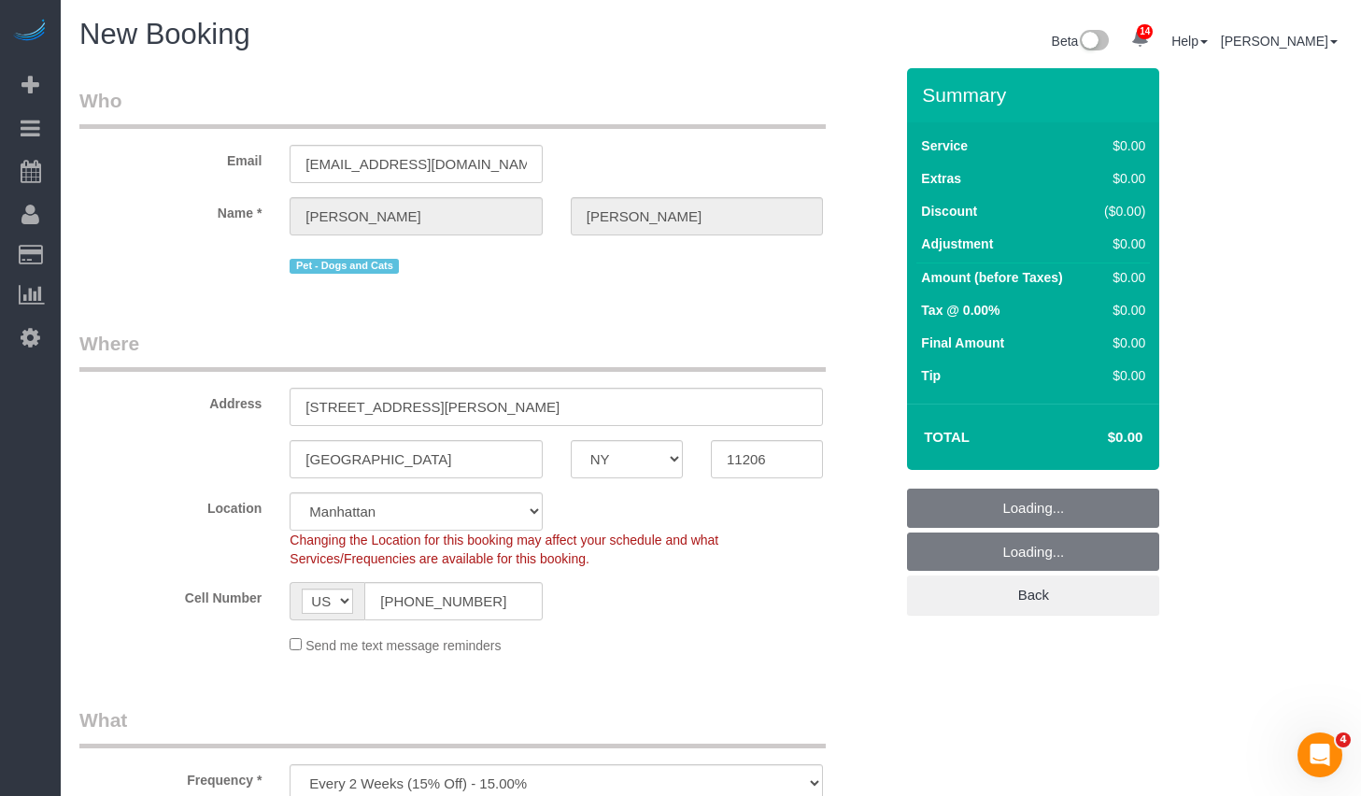
select select "object:1592"
select select "string:stripe-pm_1Q60Dt4VGloSiKo7phDtf3Rl"
select select "6"
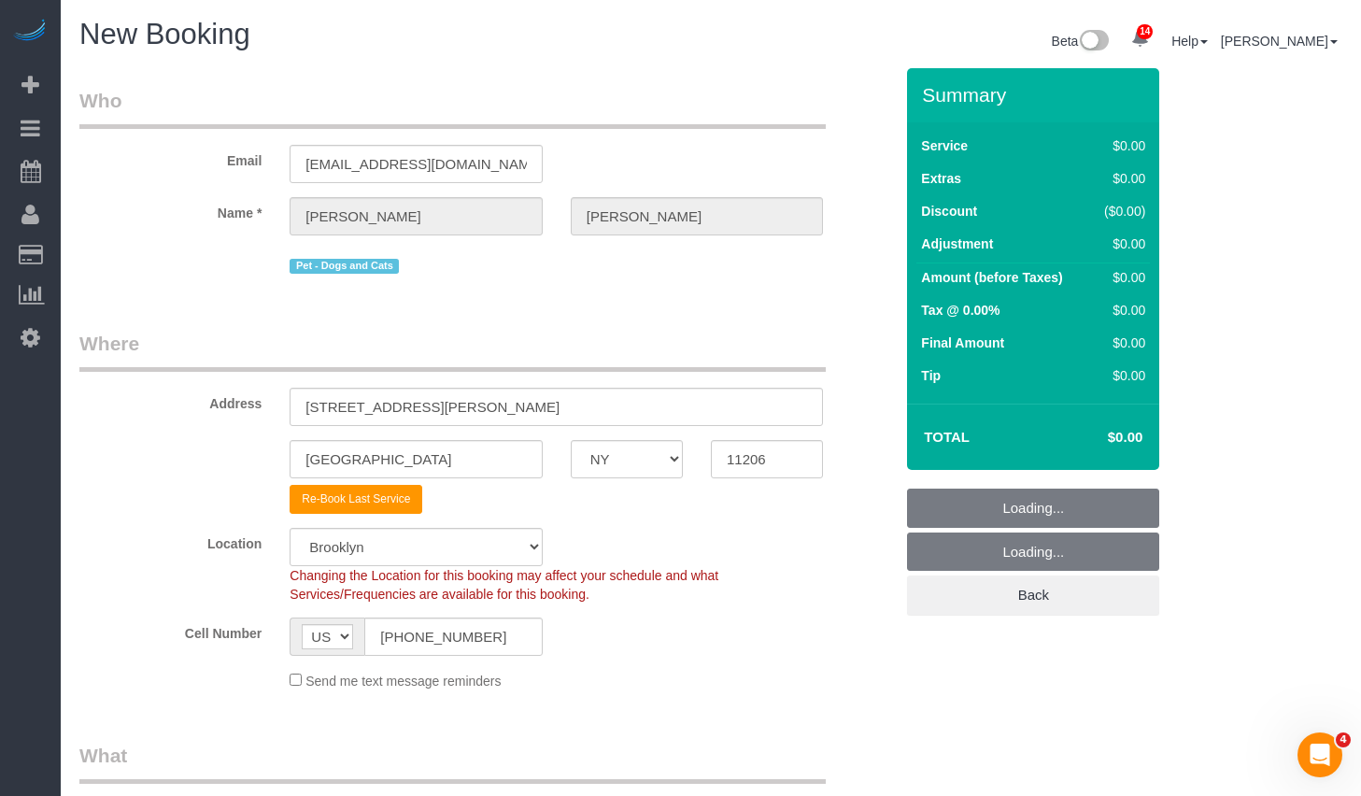
select select "object:1637"
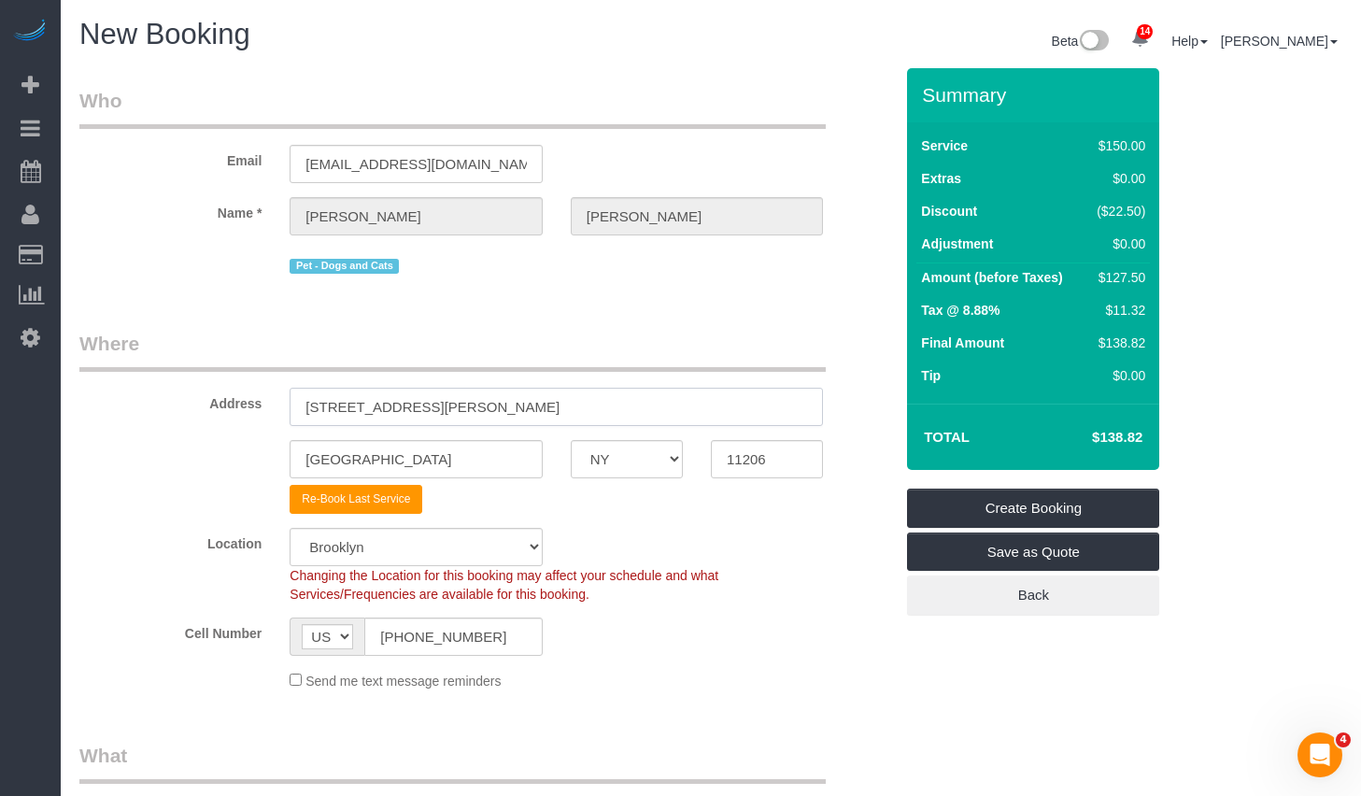
click at [507, 415] on input "255 McKibbin Street, Apt. 401" at bounding box center [555, 407] width 533 height 38
paste input "417 East 82nd Street, Apt. 1A"
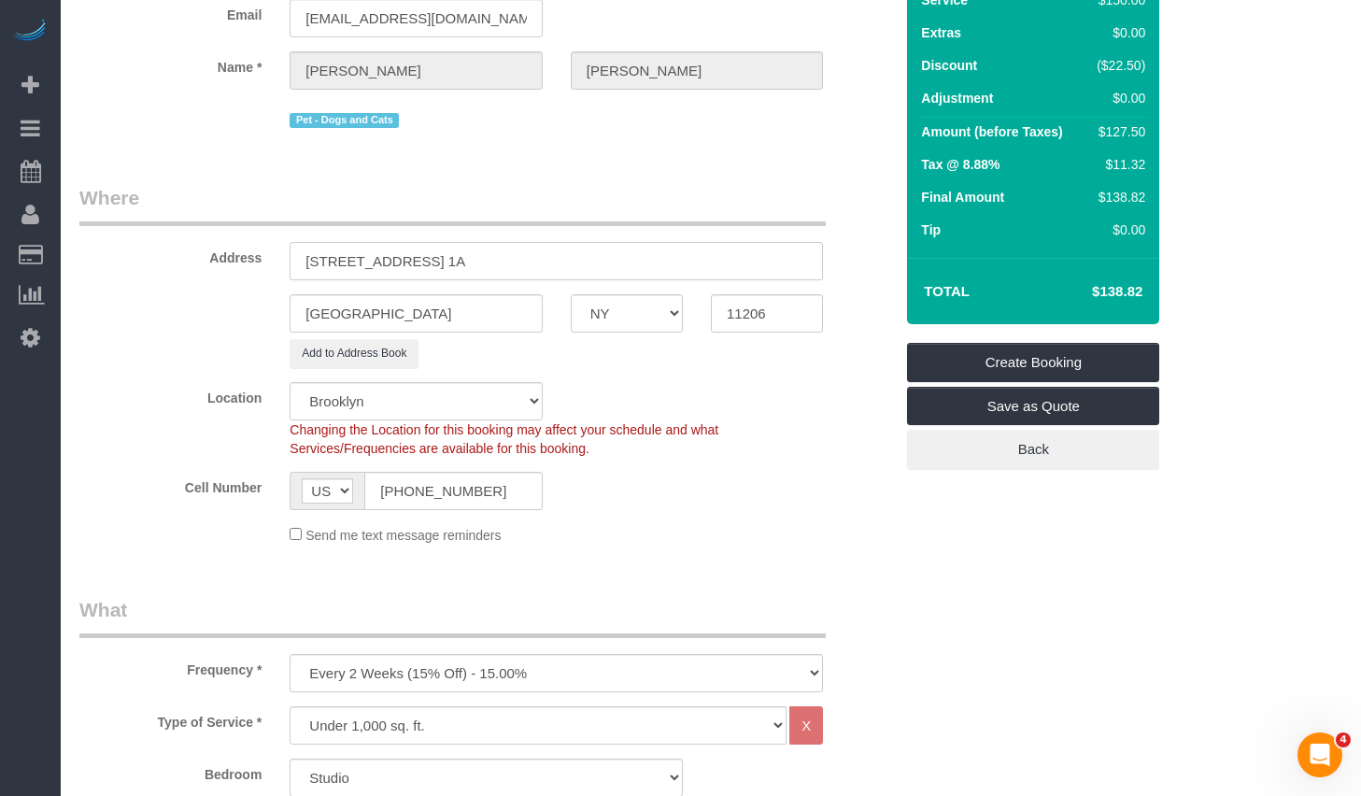
scroll to position [158, 0]
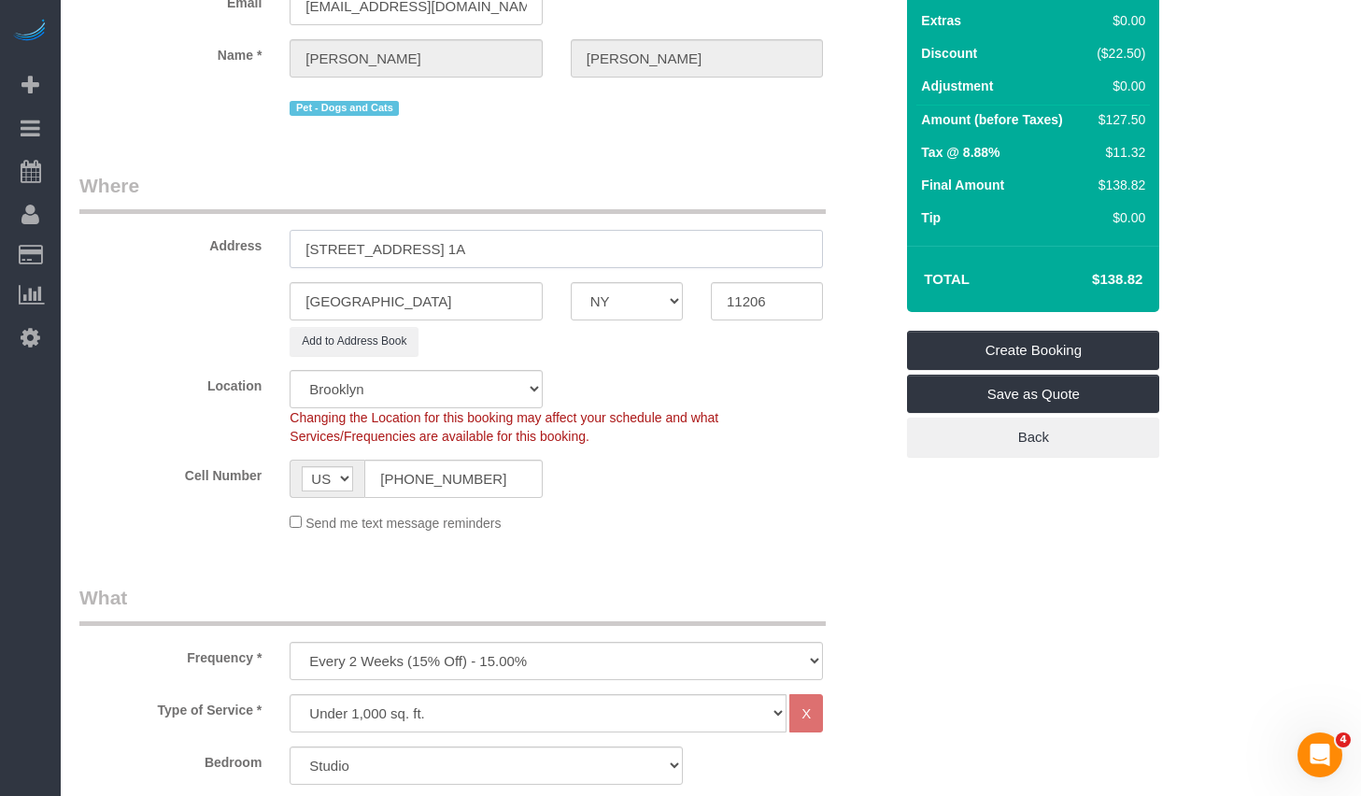
type input "417 East 82nd Street, Apt. 1A"
click at [416, 310] on input "[GEOGRAPHIC_DATA]" at bounding box center [415, 301] width 252 height 38
drag, startPoint x: 362, startPoint y: 285, endPoint x: 275, endPoint y: 274, distance: 88.5
click at [275, 274] on sui-booking-address "Address 417 East 82nd Street, Apt. 1A Brooklyn AK AL AR AZ CA CO CT DC DE FL GA…" at bounding box center [485, 264] width 813 height 184
type input "[US_STATE]"
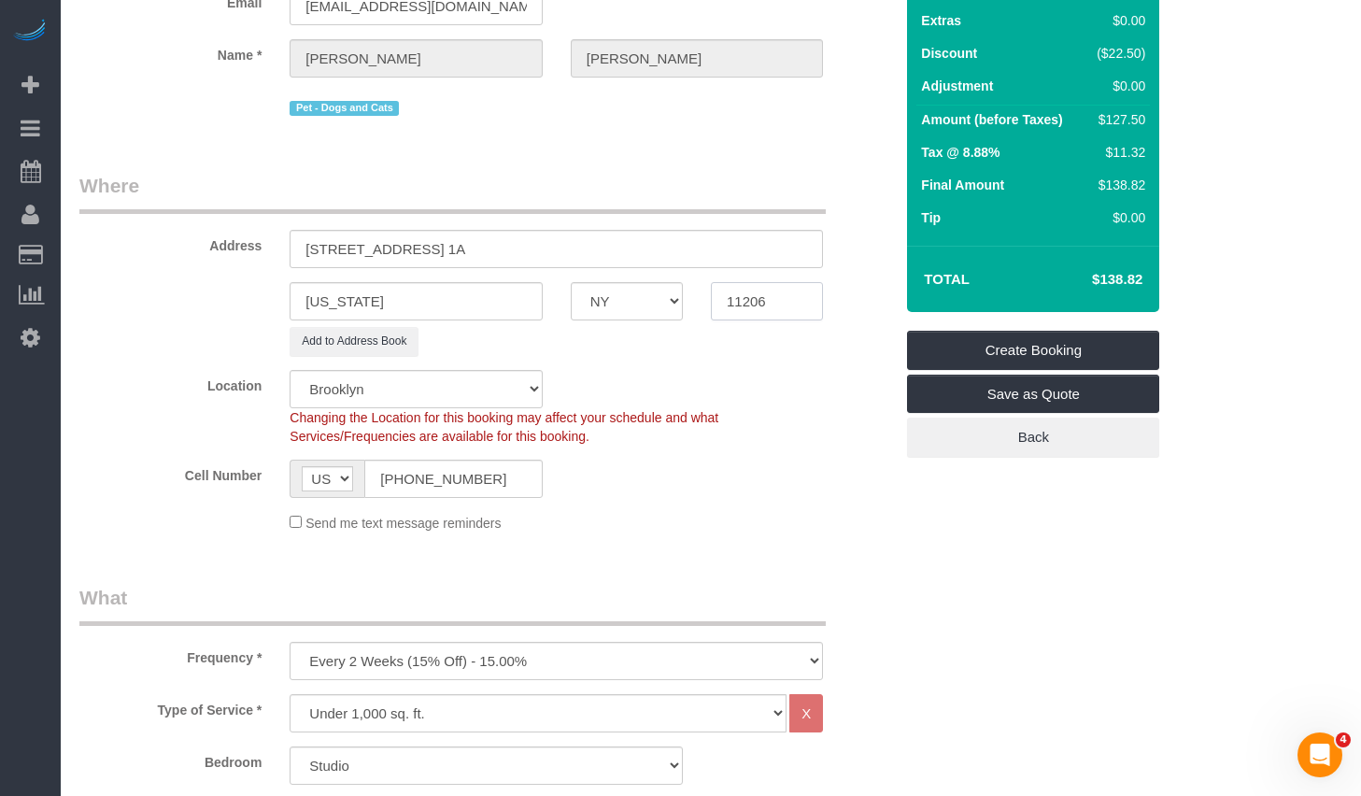
click at [767, 290] on input "11206" at bounding box center [767, 301] width 112 height 38
type input "10028"
click at [831, 522] on div "Send me text message reminders" at bounding box center [555, 522] width 561 height 21
select select "2"
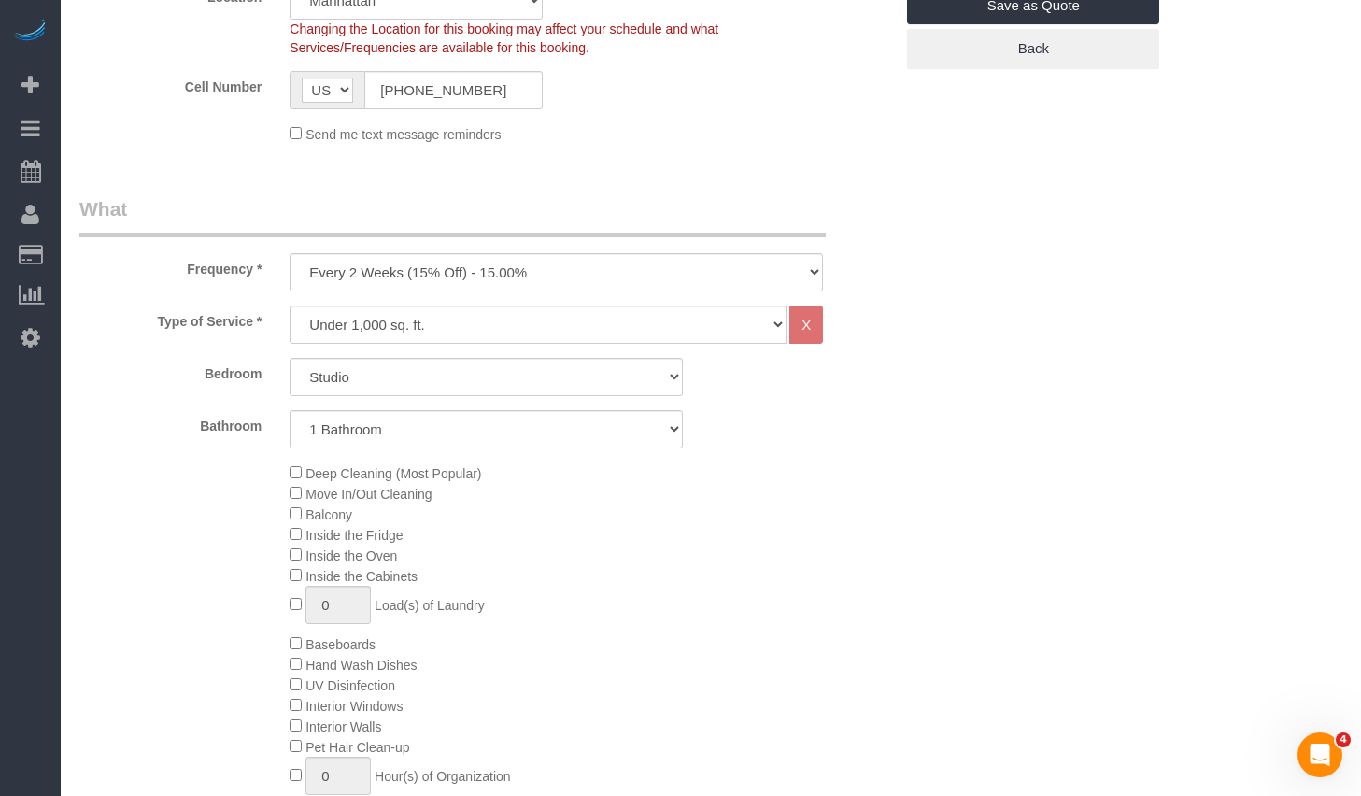
scroll to position [558, 0]
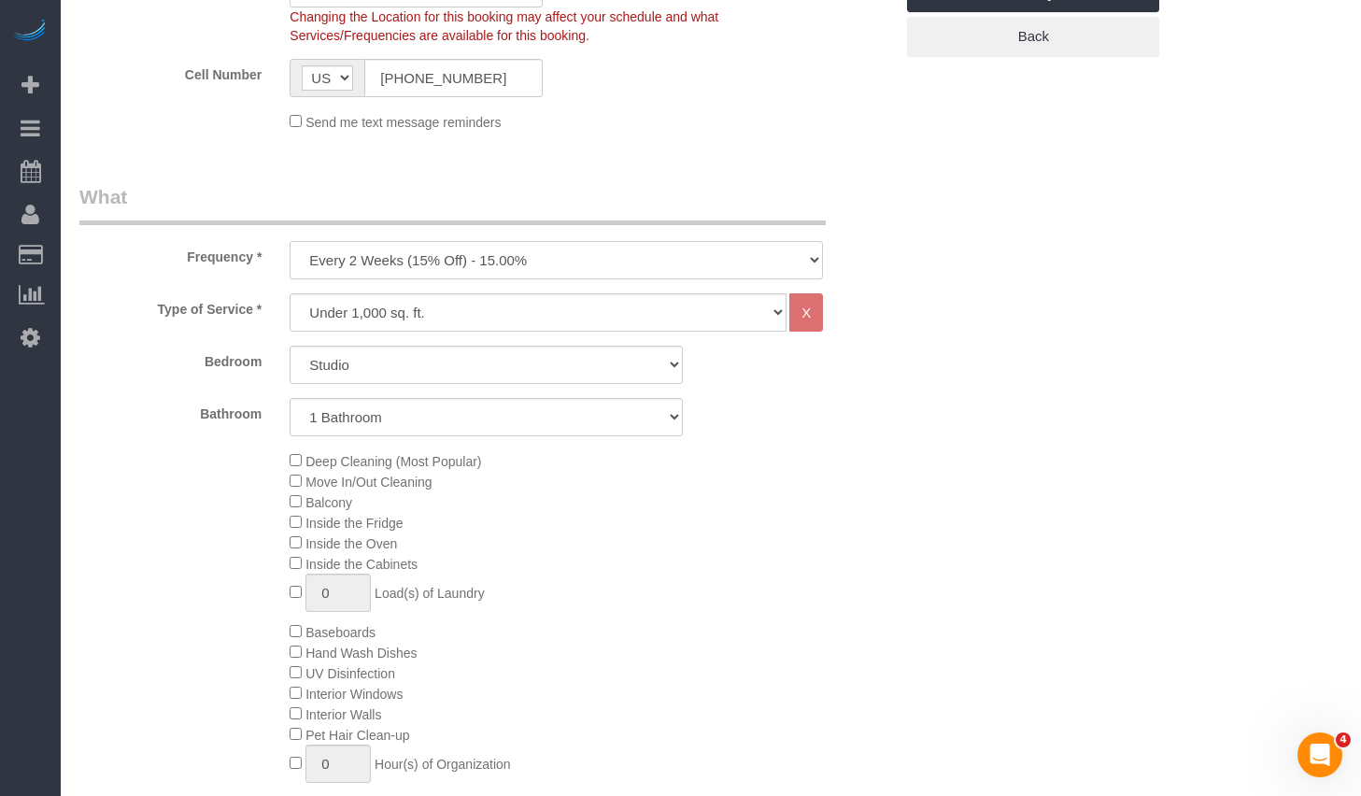
click at [584, 277] on select "One Time Weekly (20% Off) - 20.00% Every 2 Weeks (15% Off) - 15.00% Every 4 Wee…" at bounding box center [555, 260] width 533 height 38
select select "object:2052"
click at [289, 241] on select "One Time Weekly (20% Off) - 20.00% Every 2 Weeks (15% Off) - 15.00% Every 4 Wee…" at bounding box center [555, 260] width 533 height 38
click at [432, 323] on select "Under 1,000 sq. ft. 1,001 - 1,500 sq. ft. 1,500+ sq. ft. Custom Cleaning Office…" at bounding box center [537, 312] width 497 height 38
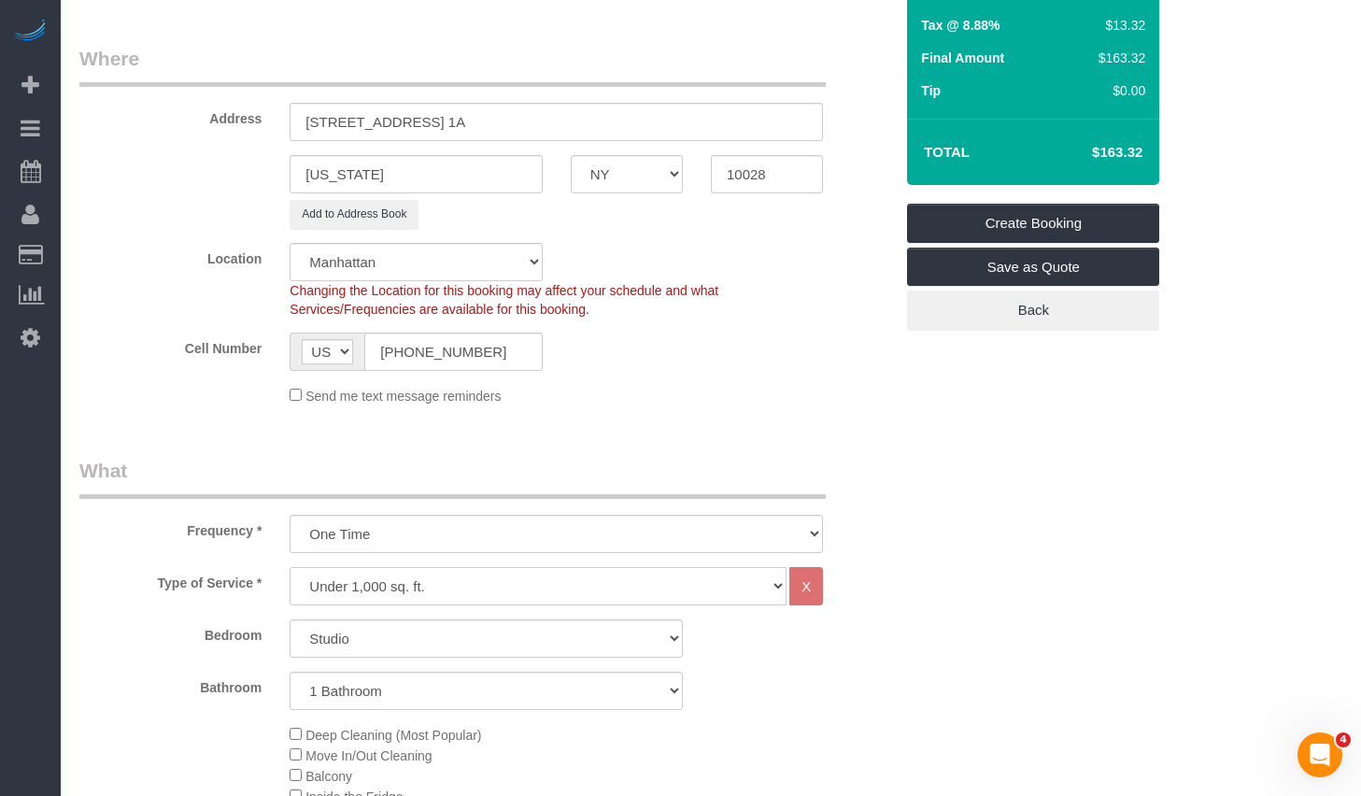
scroll to position [0, 0]
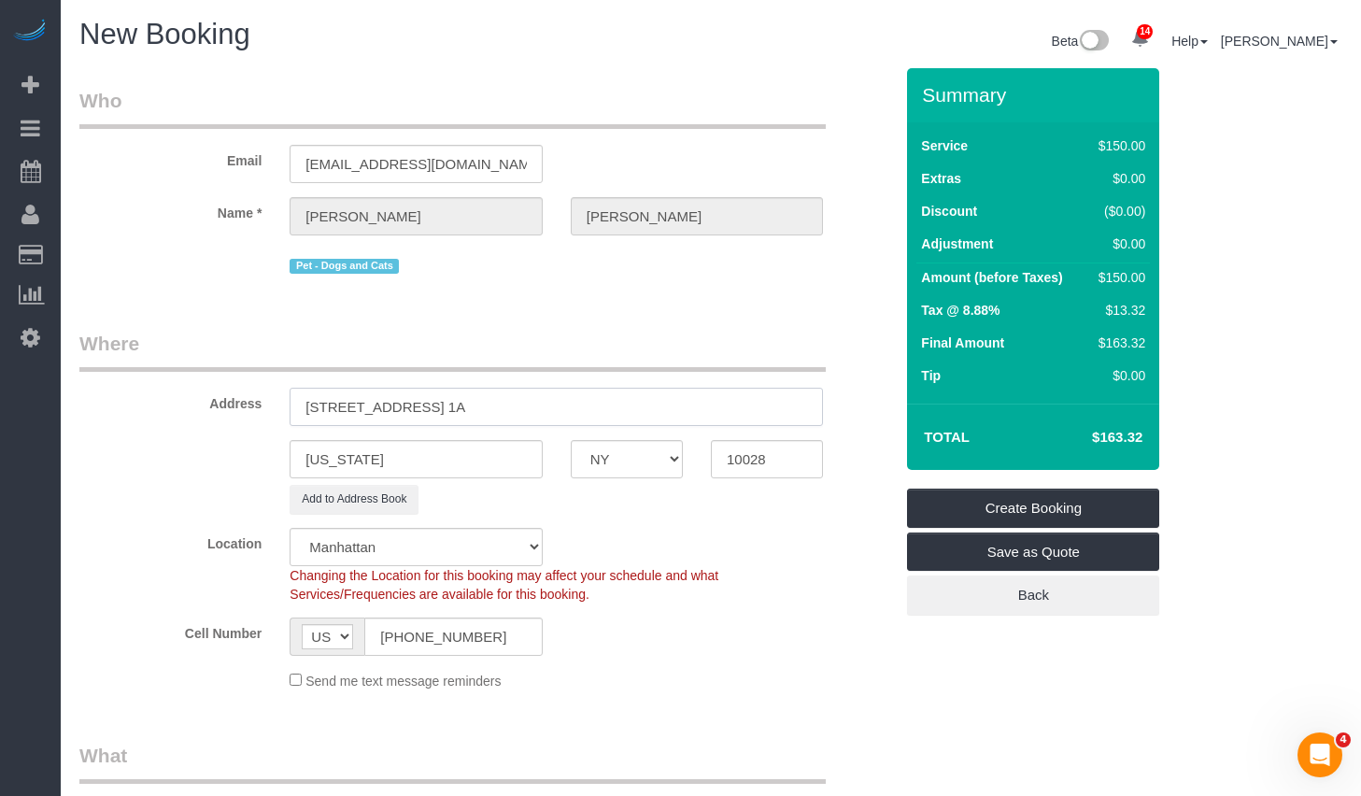
click at [531, 403] on input "417 East 82nd Street, Apt. 1A" at bounding box center [555, 407] width 533 height 38
click at [468, 148] on input "sc@sarahcoleman.co" at bounding box center [415, 164] width 252 height 38
click at [469, 160] on input "sc@sarahcoleman.co" at bounding box center [415, 164] width 252 height 38
click at [581, 346] on legend "Where" at bounding box center [452, 351] width 746 height 42
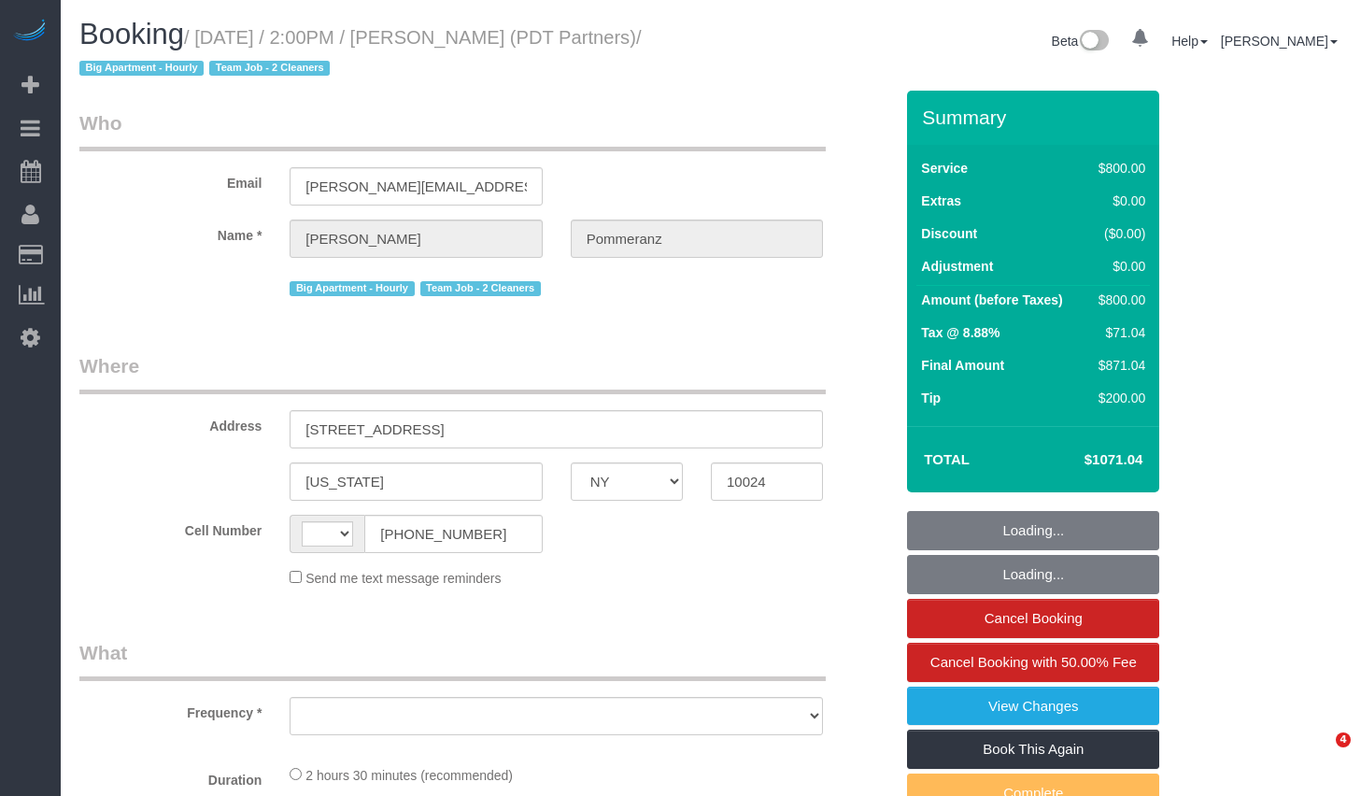
select select "NY"
select select "number:60"
select select "number:76"
select select "number:15"
select select "number:5"
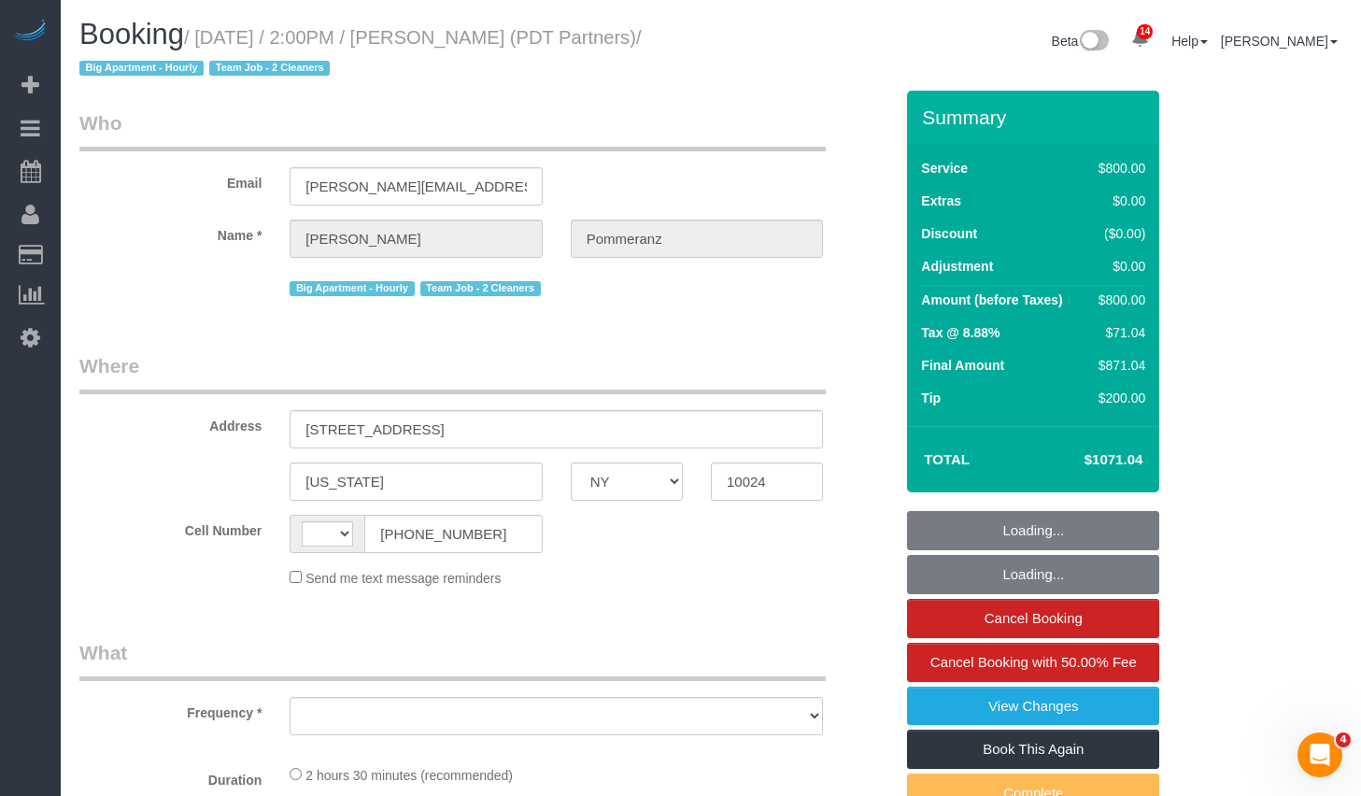
select select "string:US"
select select "object:755"
select select "string:stripe-pm_1Rdx544VGloSiKo7eMdguZrP"
select select "4"
select select "150"
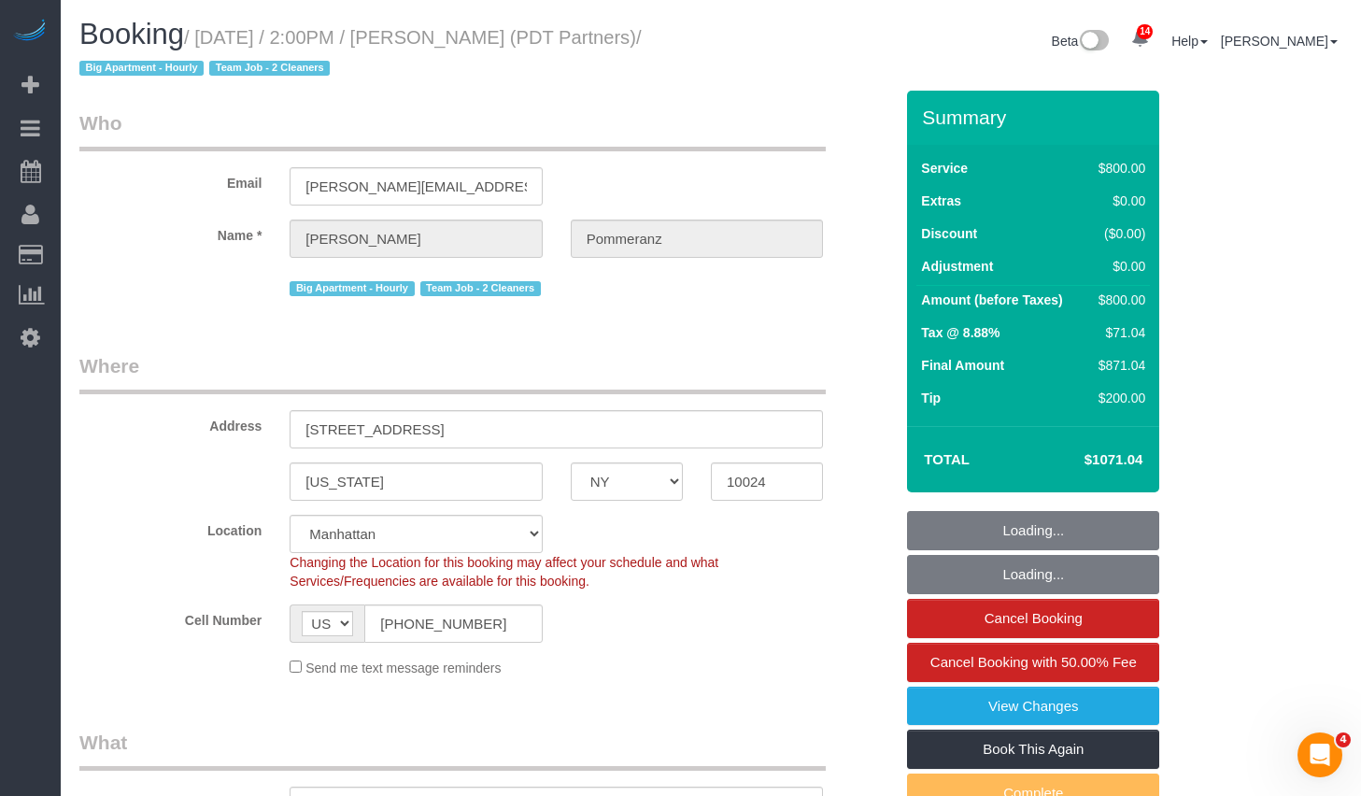
select select "object:1008"
select select "spot1"
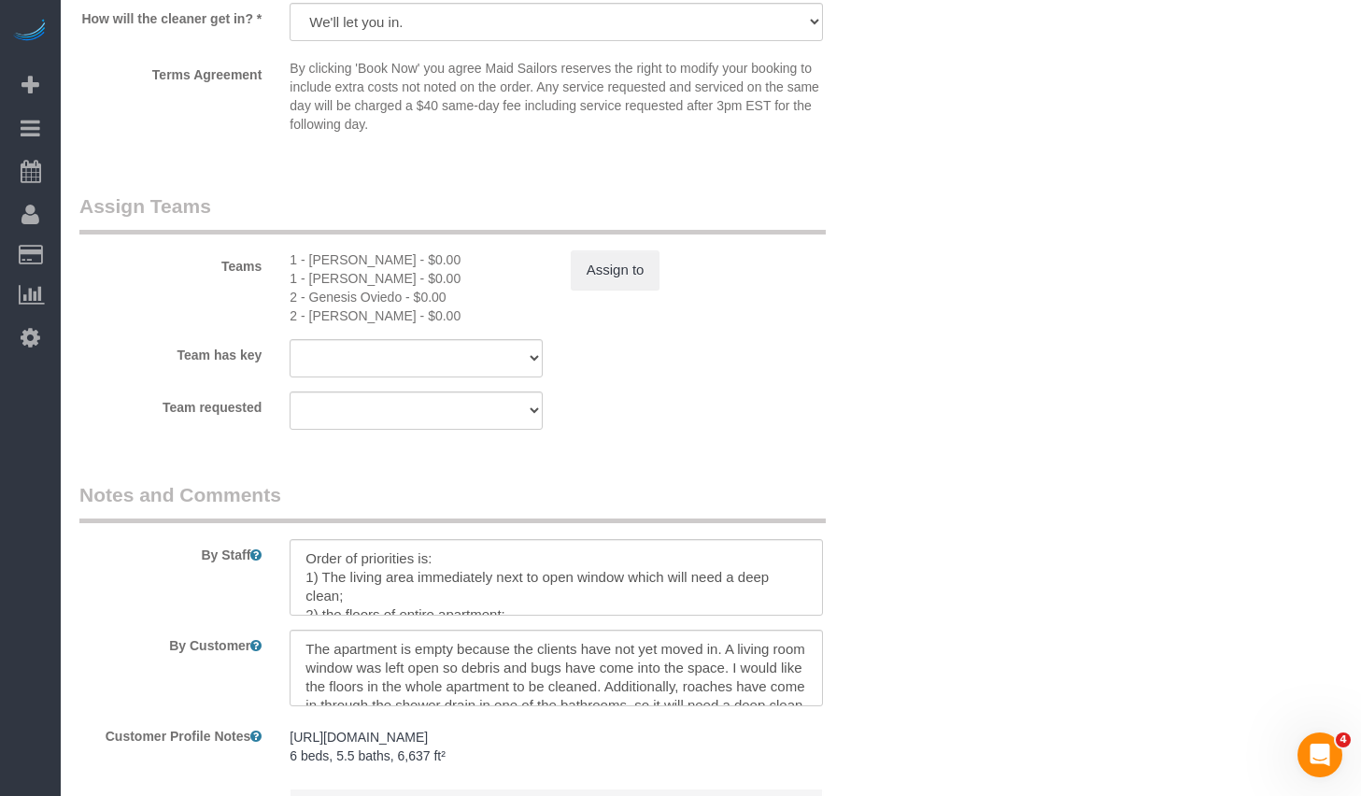
scroll to position [2166, 0]
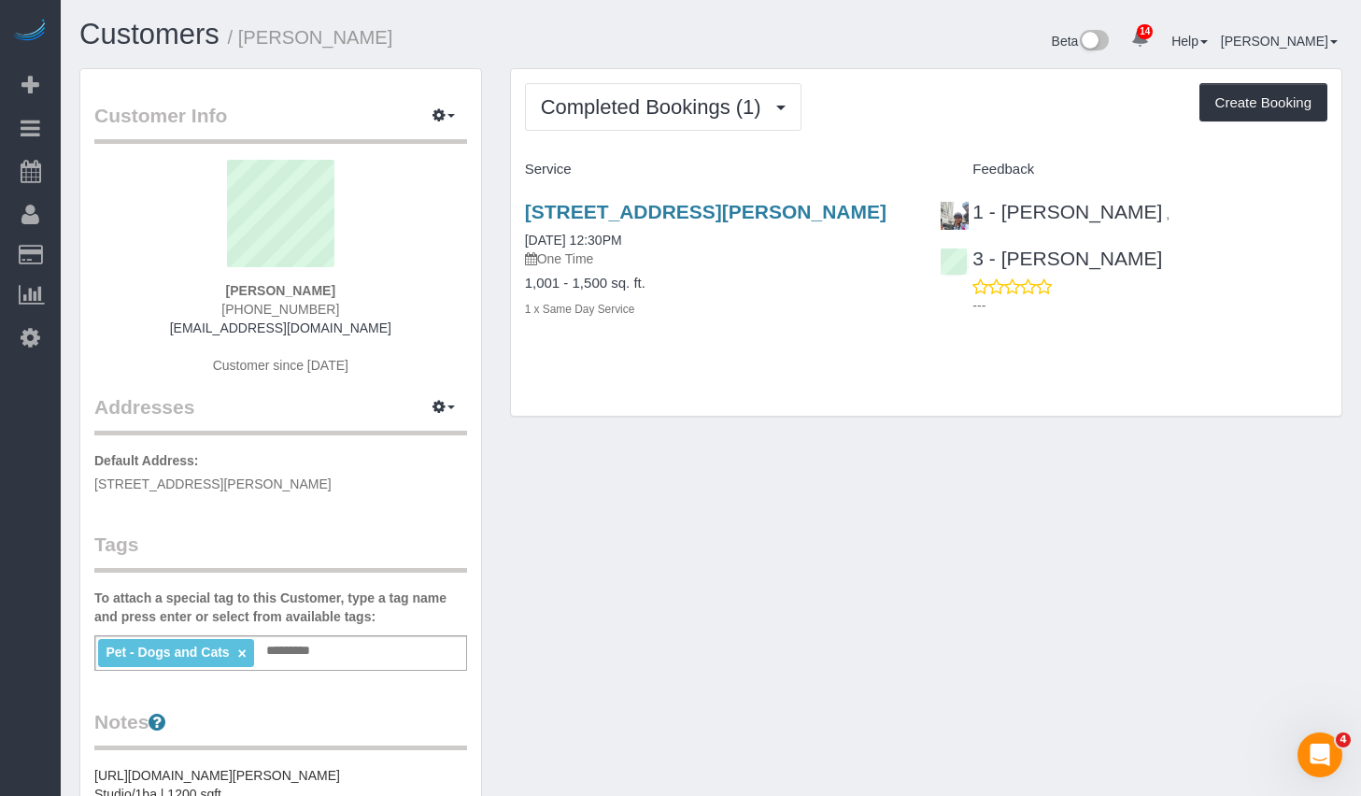
click at [354, 652] on div "Pet - Dogs and Cats × Add a tag" at bounding box center [280, 652] width 373 height 35
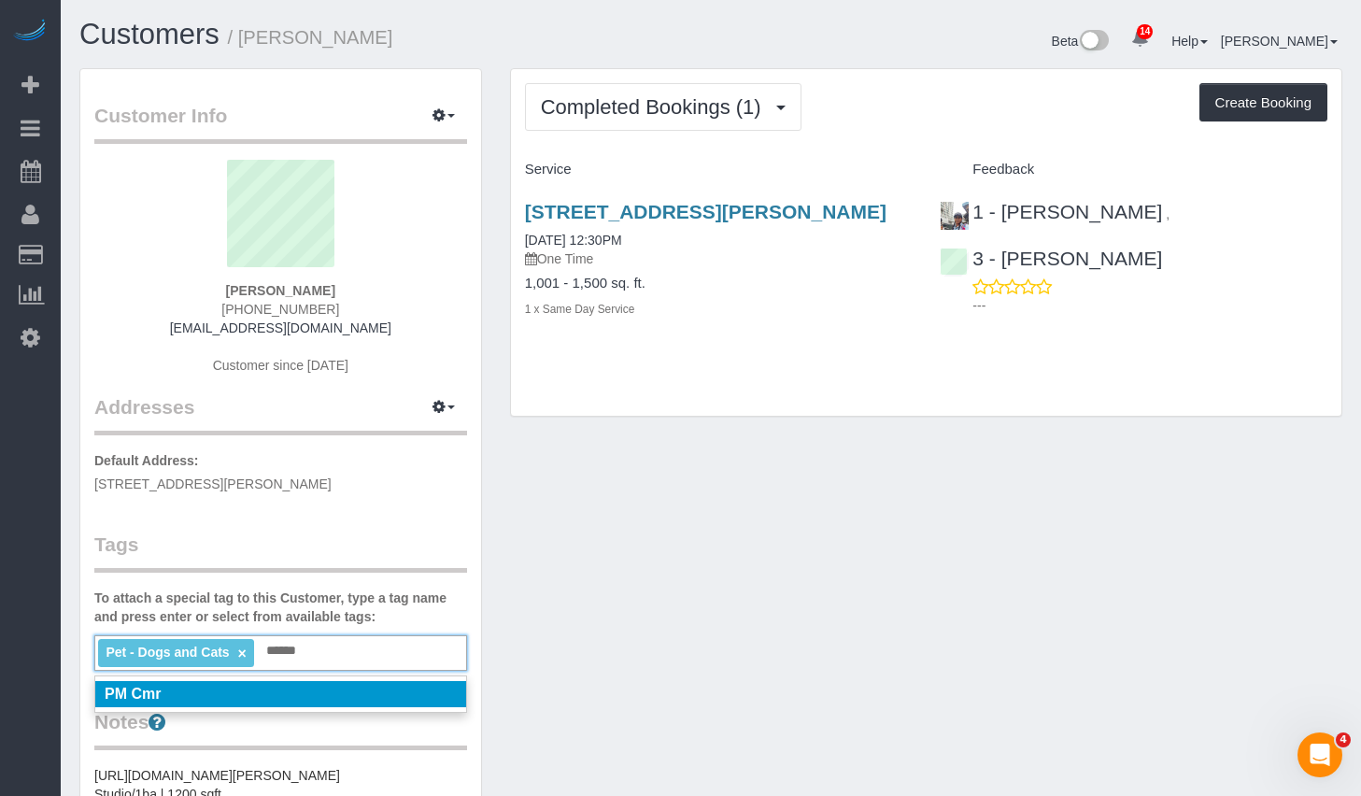
type input "******"
click at [317, 690] on li "PM Cmr" at bounding box center [280, 694] width 371 height 26
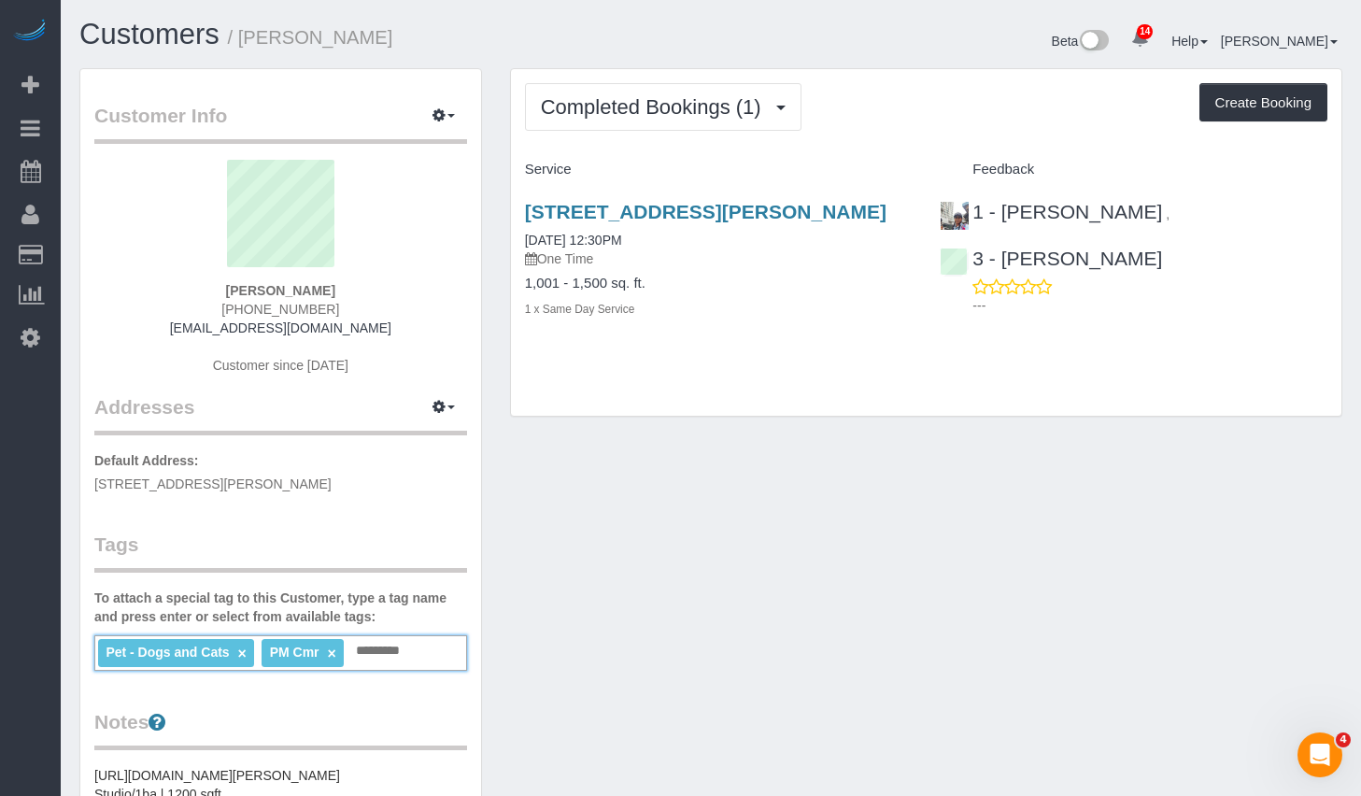
click at [669, 628] on div "Customer Info Edit Contact Info Send Message Email Preferences Special Sales Ta…" at bounding box center [710, 695] width 1291 height 1255
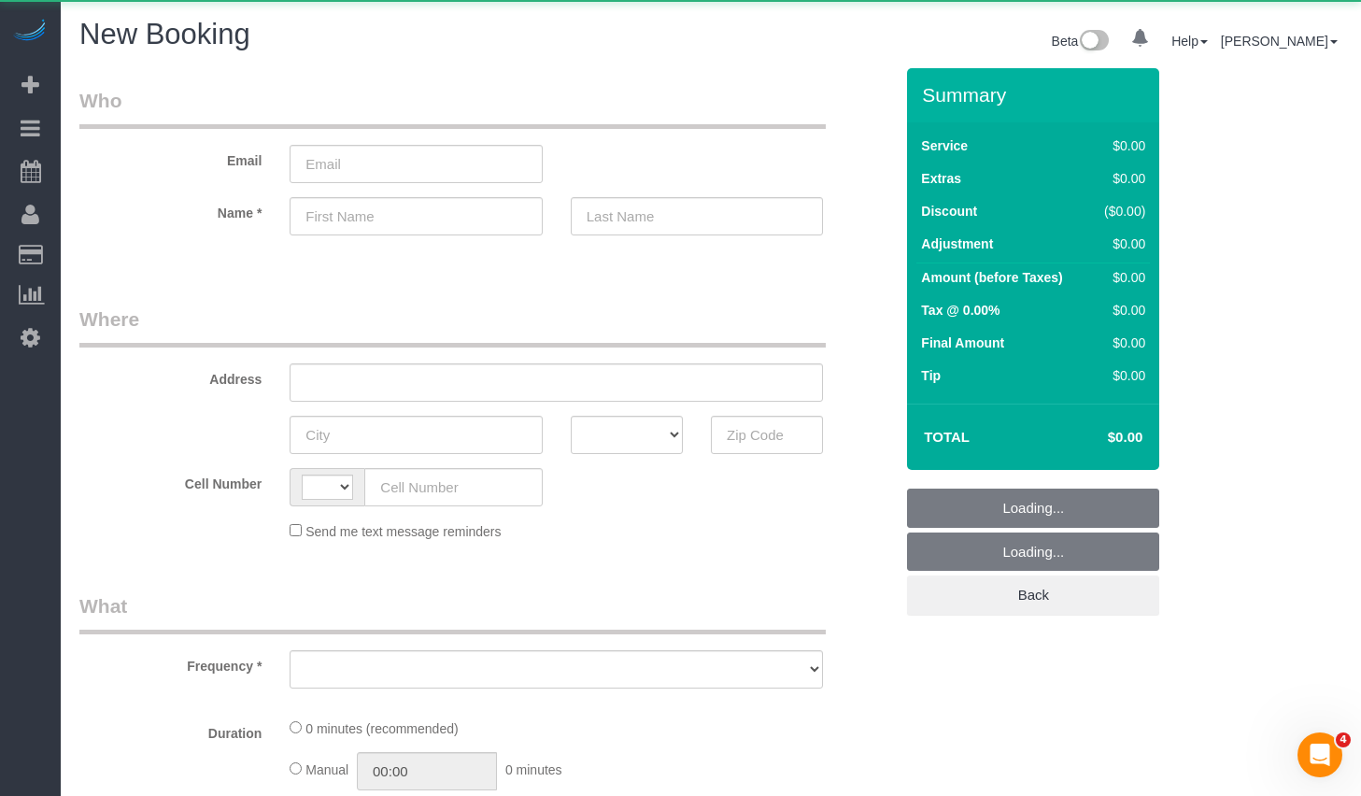
select select "string:[GEOGRAPHIC_DATA]"
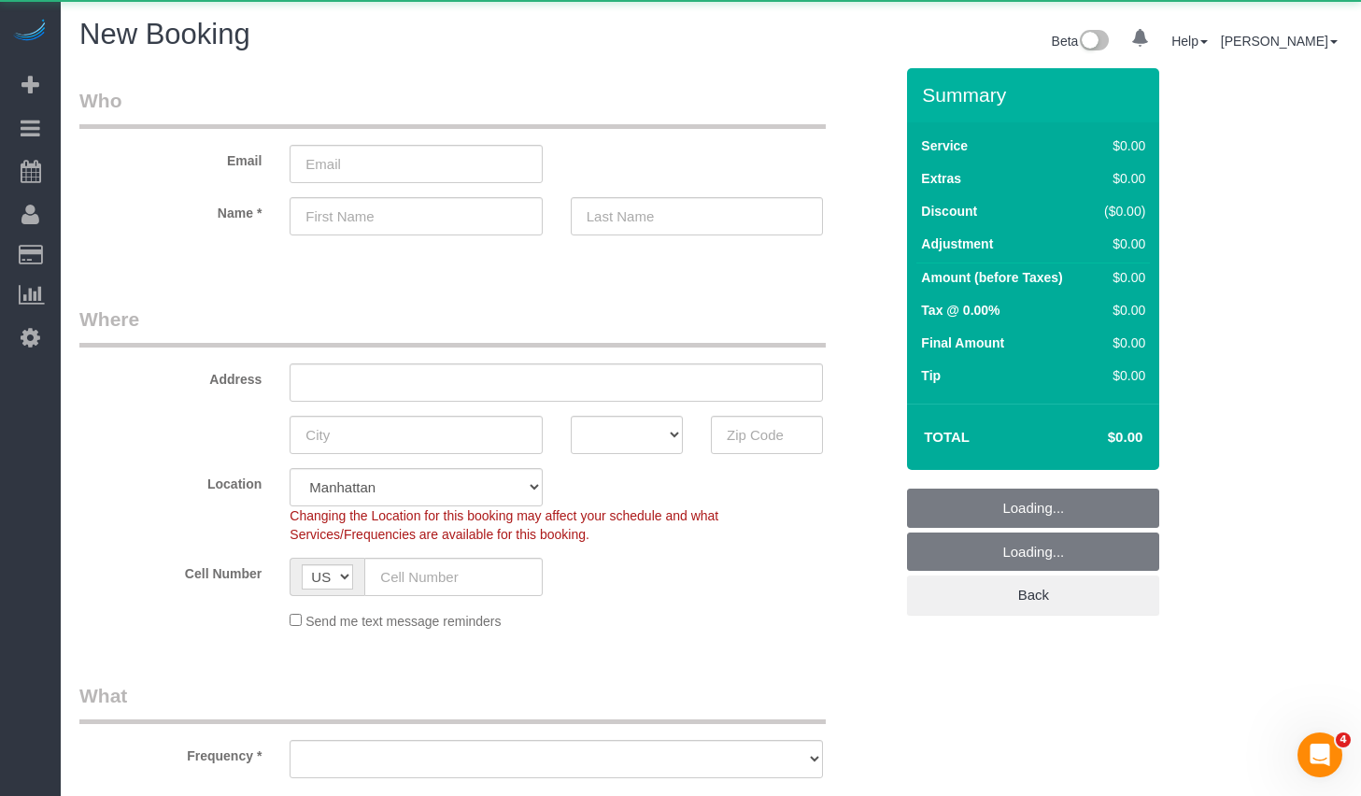
select select "number:89"
select select "number:90"
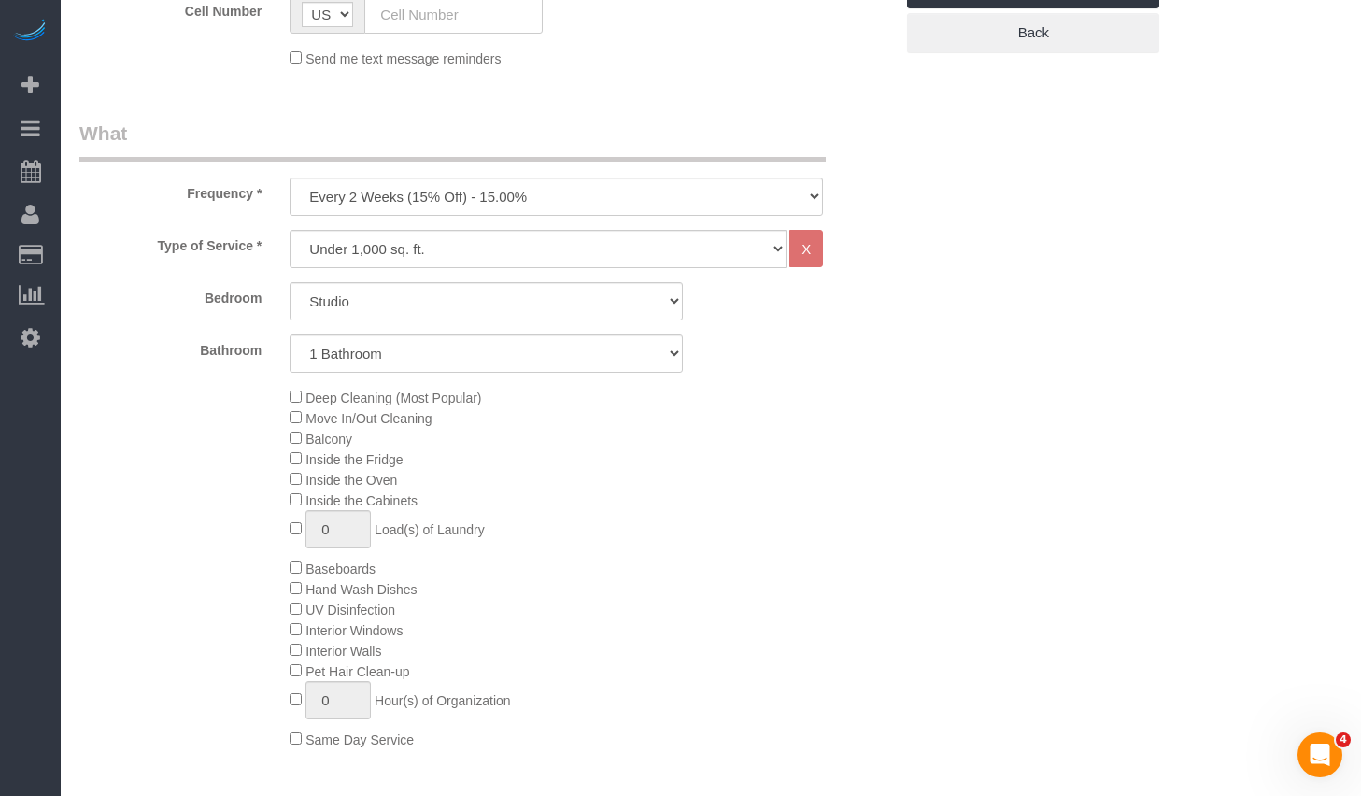
scroll to position [636, 0]
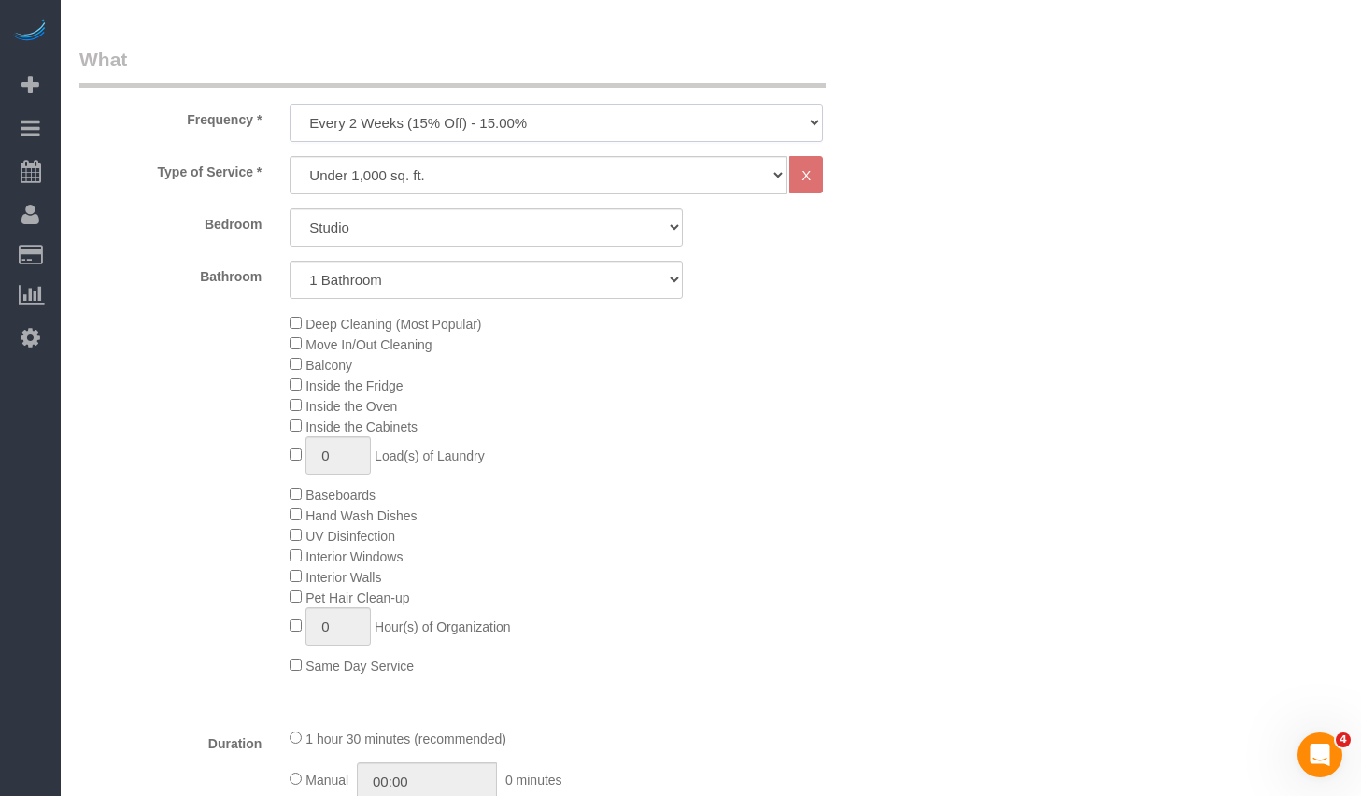
click at [442, 128] on select "One Time Weekly (20% Off) - 20.00% Every 2 Weeks (15% Off) - 15.00% Every 4 Wee…" at bounding box center [555, 123] width 533 height 38
select select "object:1381"
click at [289, 104] on select "One Time Weekly (20% Off) - 20.00% Every 2 Weeks (15% Off) - 15.00% Every 4 Wee…" at bounding box center [555, 123] width 533 height 38
click at [437, 228] on select "Studio 1 Bedroom 2 Bedrooms 3 Bedrooms" at bounding box center [485, 227] width 393 height 38
select select "1"
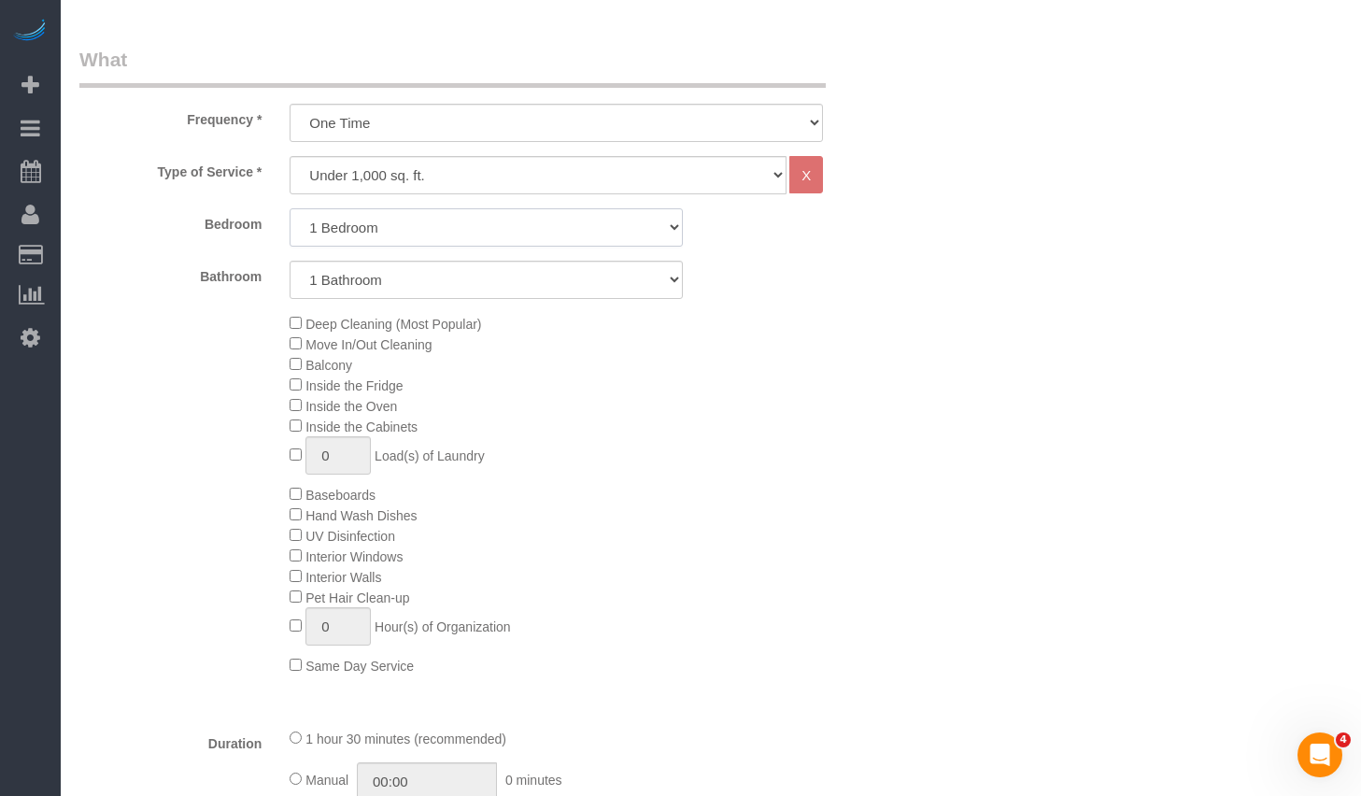
click at [289, 208] on select "Studio 1 Bedroom 2 Bedrooms 3 Bedrooms" at bounding box center [485, 227] width 393 height 38
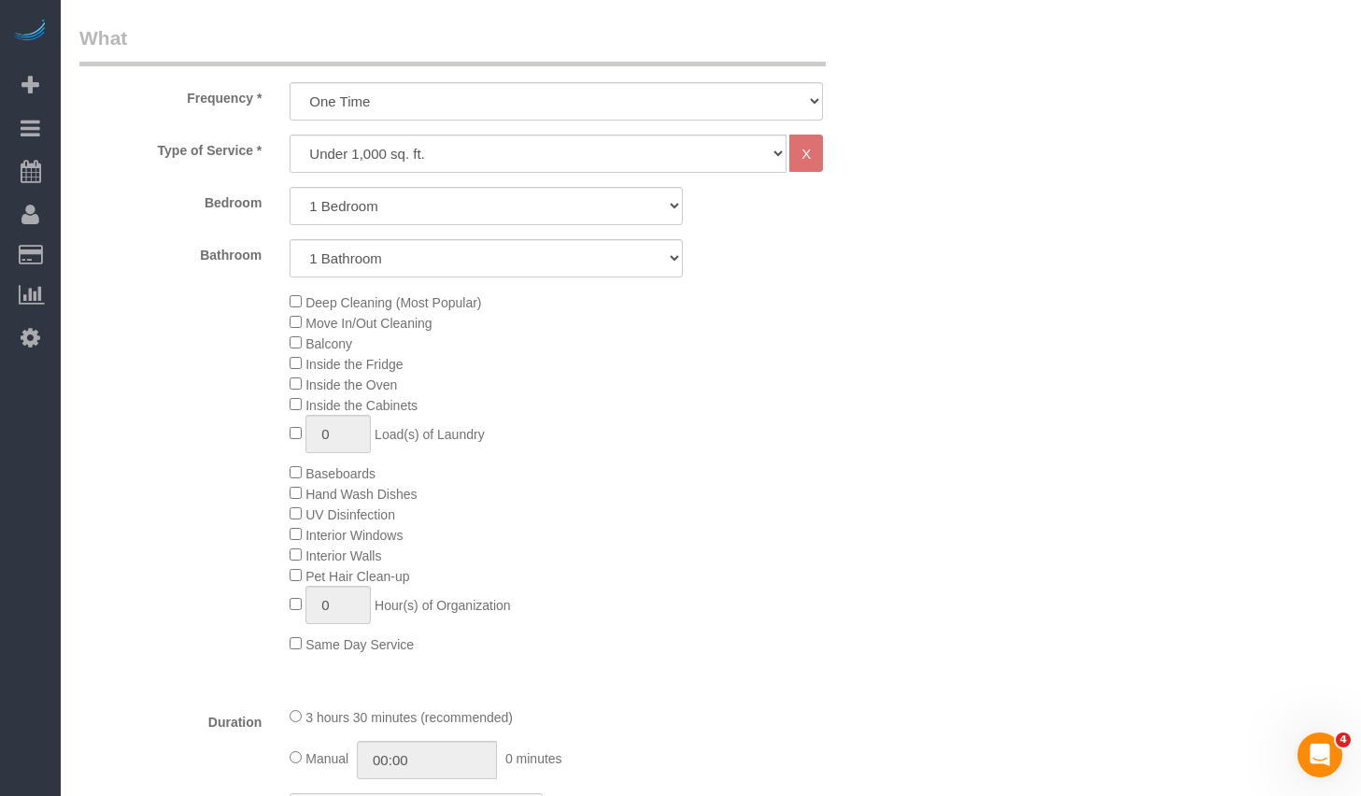
click at [894, 496] on div "Deep Cleaning (Most Popular) Move In/Out Cleaning Balcony Inside the Fridge Ins…" at bounding box center [590, 472] width 631 height 362
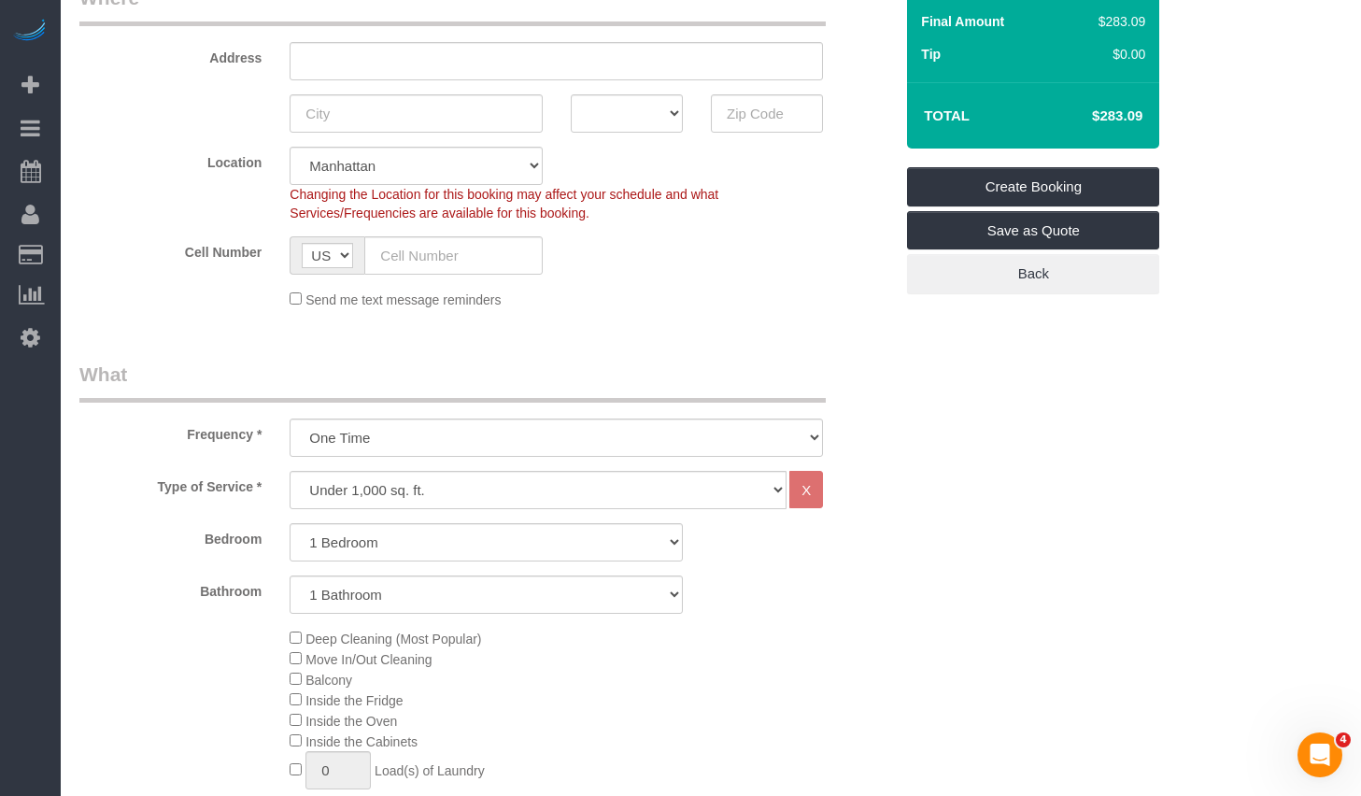
scroll to position [9, 0]
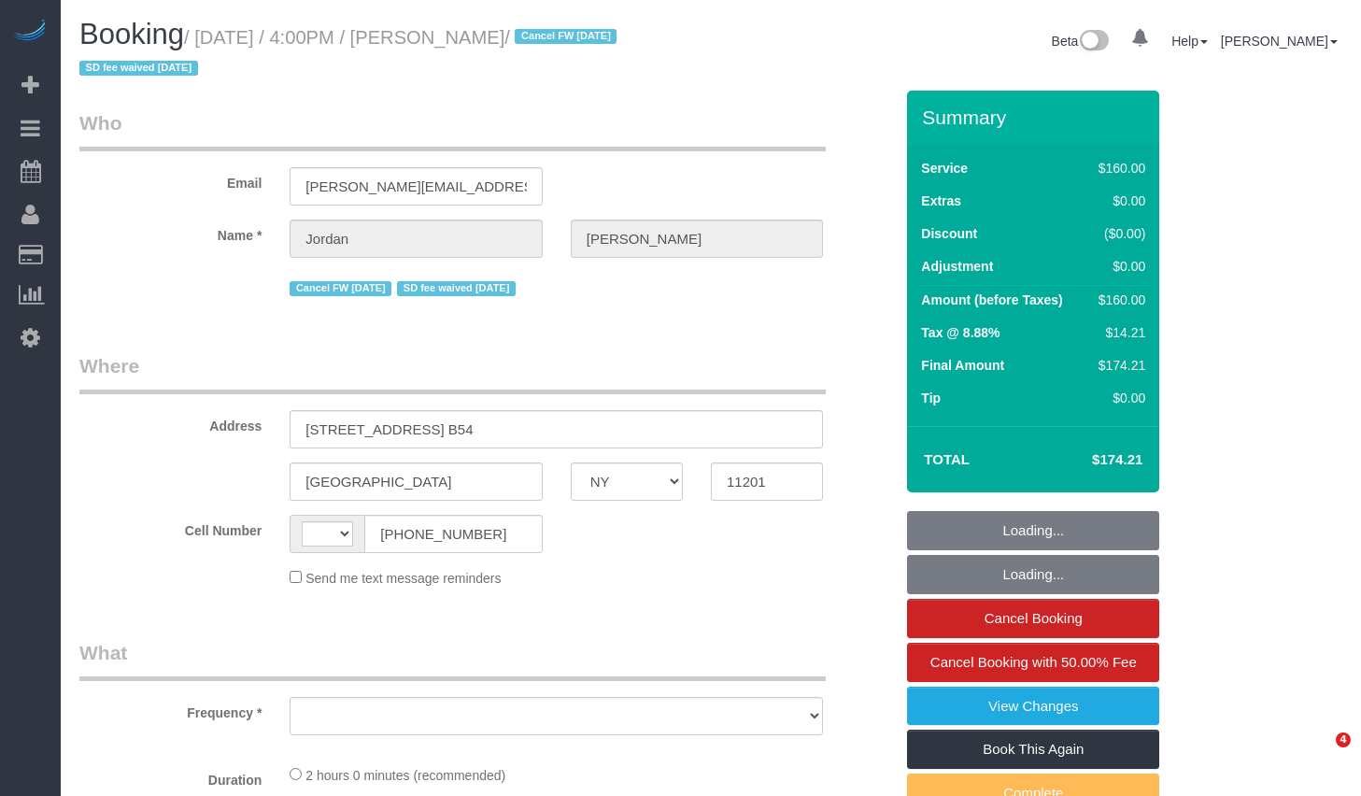
select select "NY"
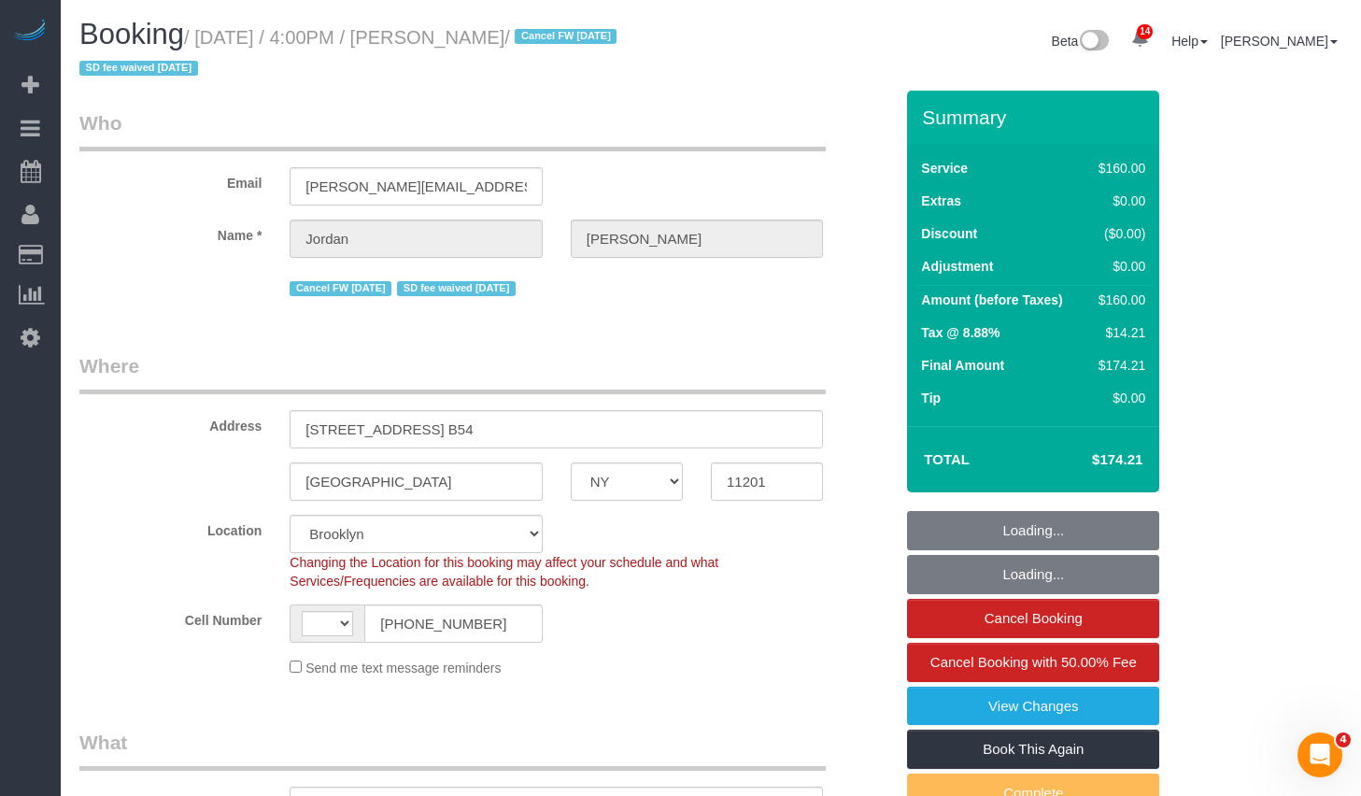
select select "string:US"
select select "object:638"
select select "string:stripe-pm_1PXPMM4VGloSiKo7cHJGEYQD"
select select "spot1"
select select "number:56"
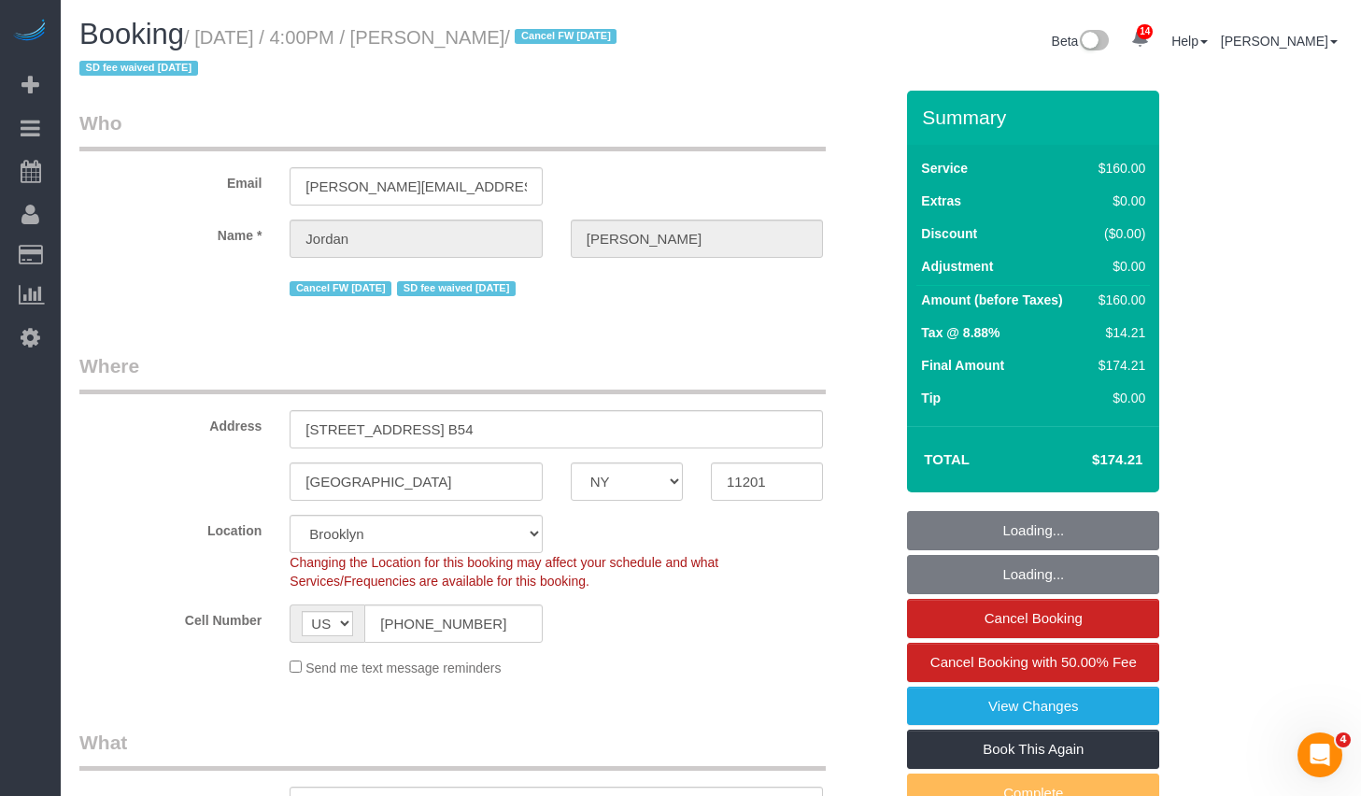
select select "number:77"
select select "number:15"
select select "number:7"
select select "object:1039"
click at [585, 81] on h1 "Booking / September 10, 2025 / 4:00PM / Jordan Johnson / Cancel FW 11/24/24 SD …" at bounding box center [387, 51] width 617 height 64
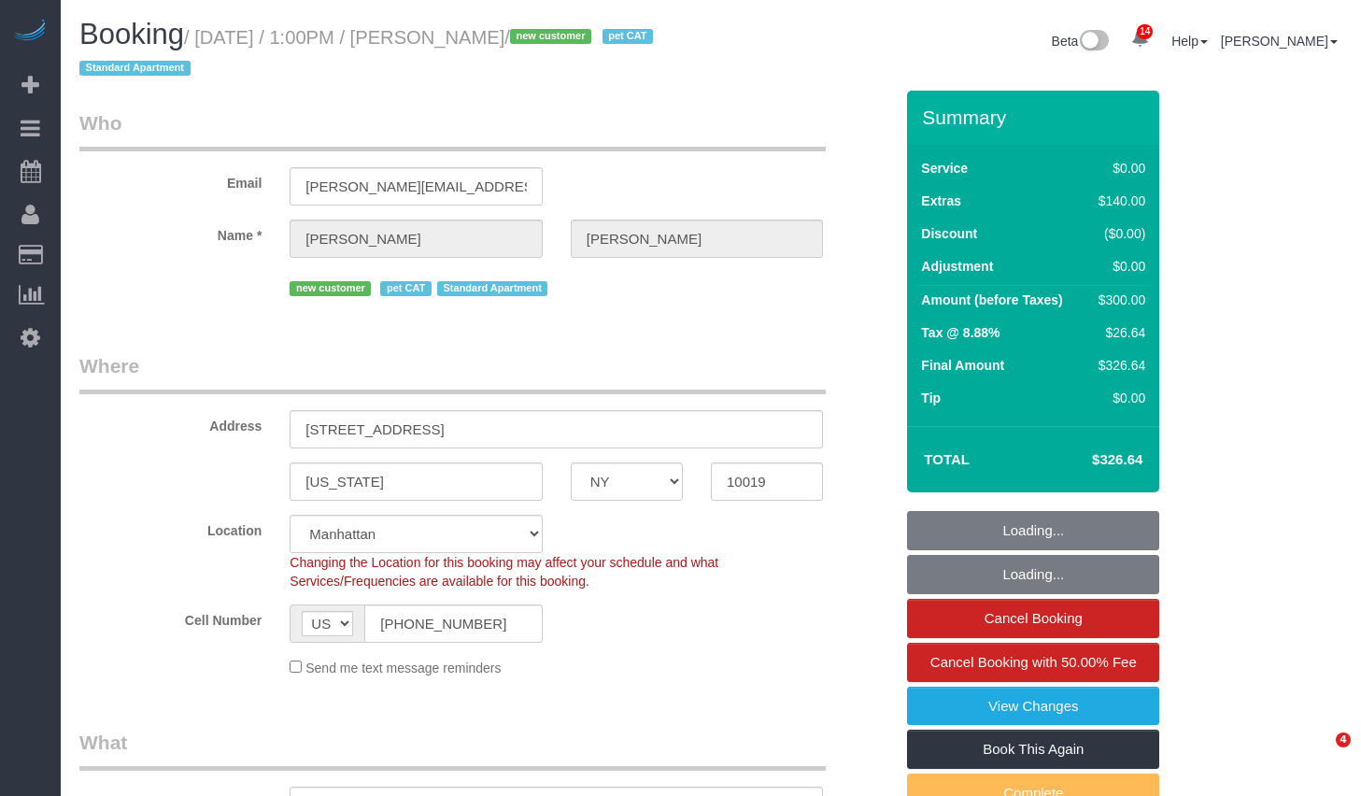
select select "NY"
select select "number:89"
select select "number:90"
select select "number:14"
select select "number:5"
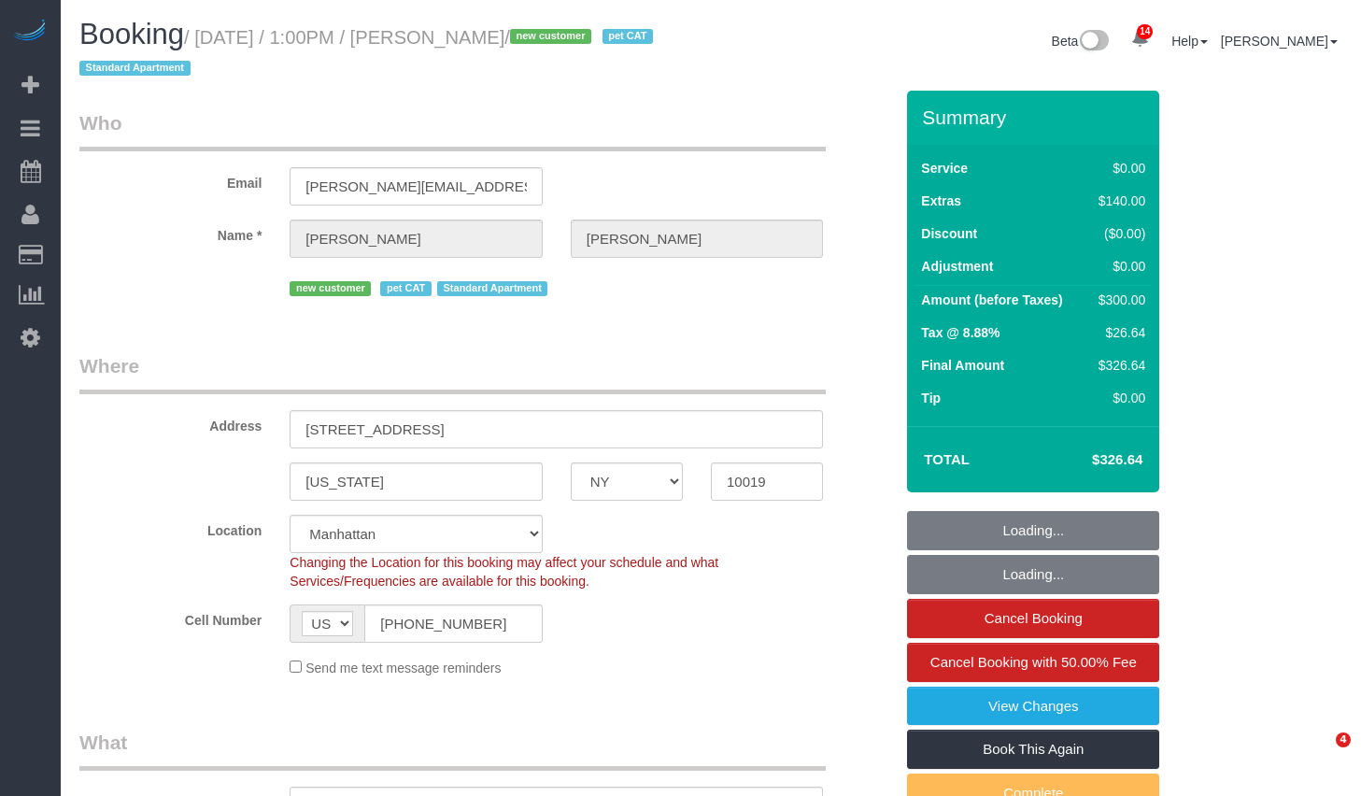
select select "object:930"
select select "string:stripe-pm_1S415Y4VGloSiKo7QmQBodpY"
select select "1"
select select "spot1"
